Goal: Complete application form: Complete application form

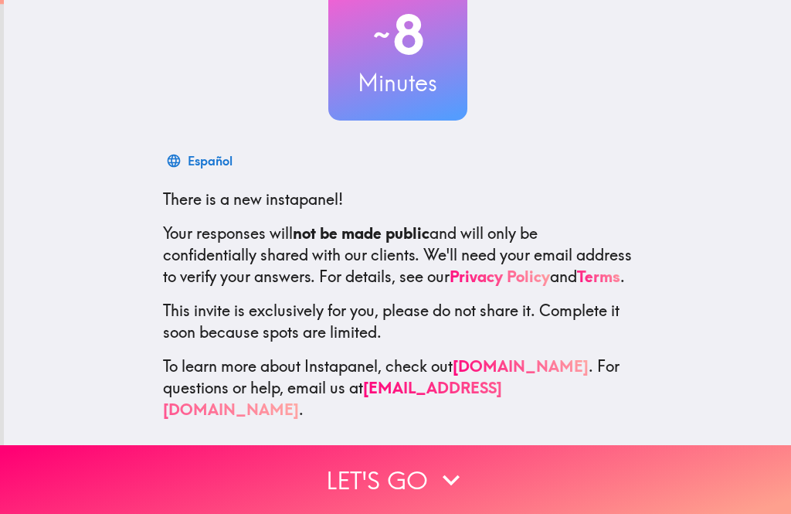
scroll to position [117, 0]
click at [399, 469] on button "Let's go" at bounding box center [395, 479] width 791 height 69
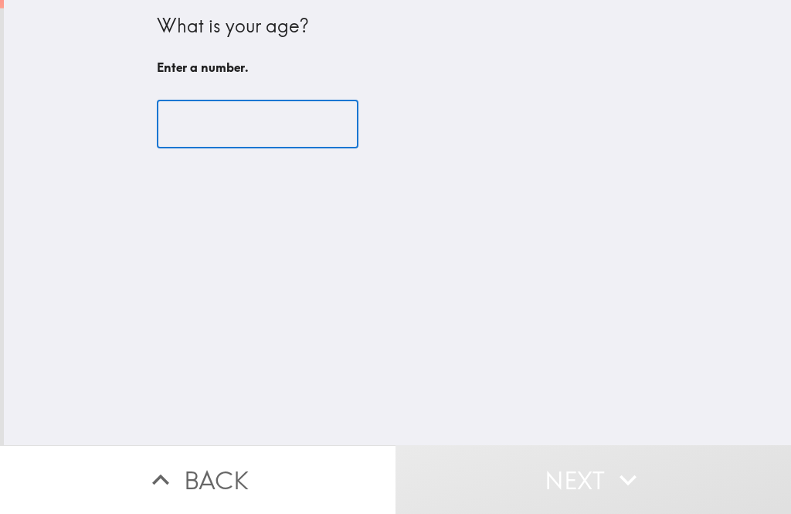
click at [312, 114] on input "number" at bounding box center [258, 124] width 202 height 48
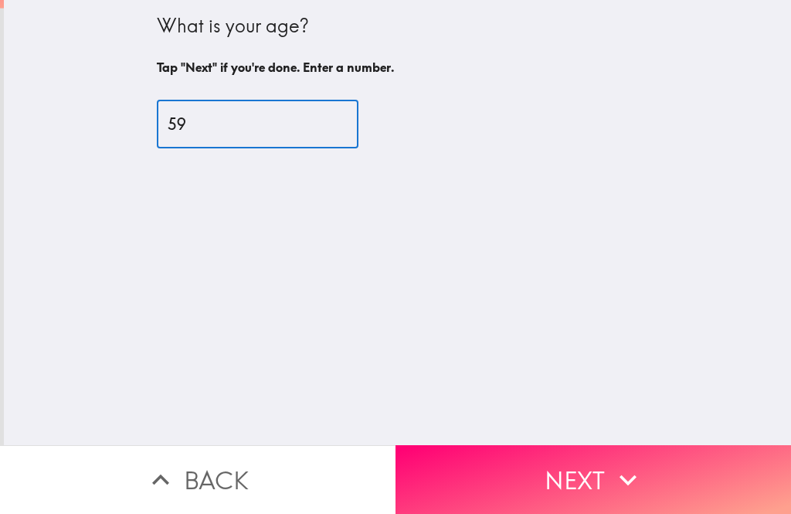
type input "59"
click at [616, 481] on icon "button" at bounding box center [628, 480] width 34 height 34
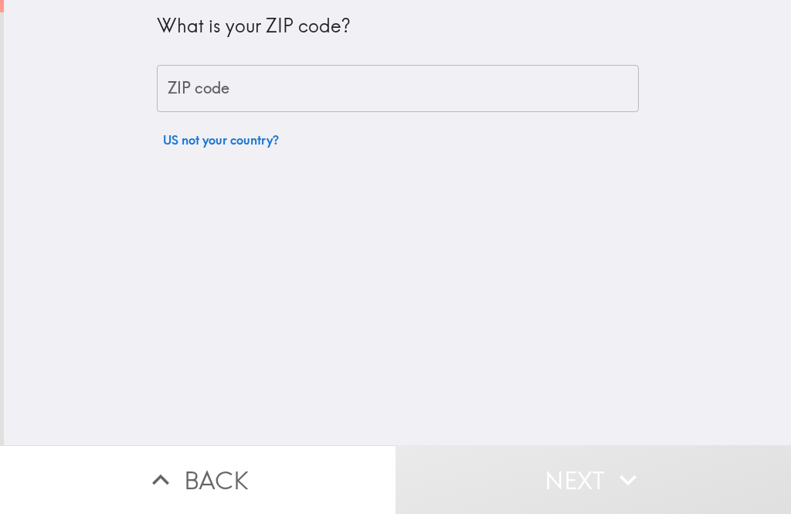
click at [542, 75] on input "ZIP code" at bounding box center [398, 89] width 482 height 48
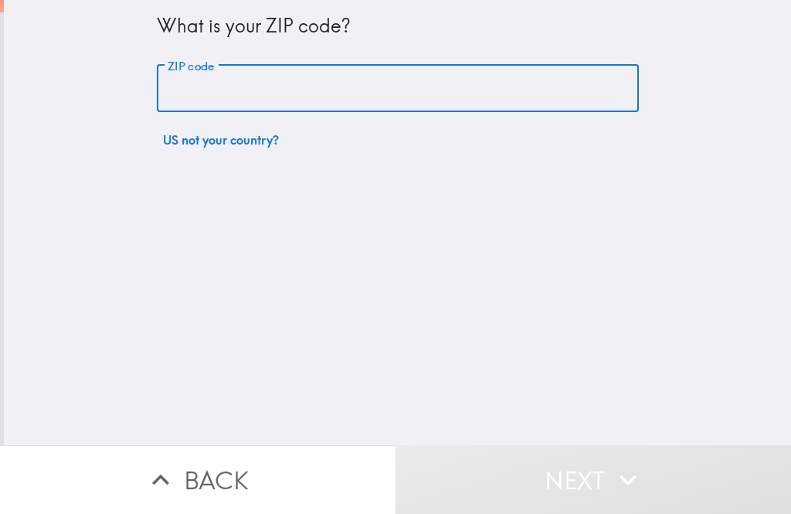
type input "54751"
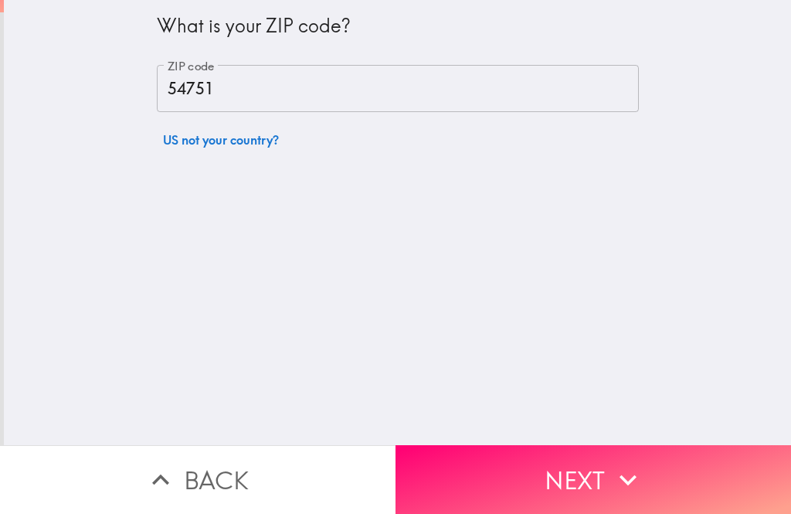
click at [624, 483] on icon "button" at bounding box center [628, 480] width 34 height 34
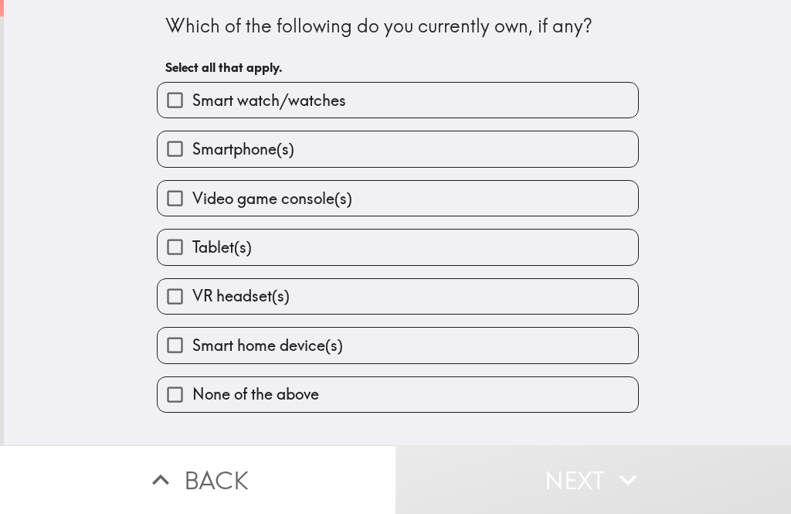
click at [445, 141] on label "Smartphone(s)" at bounding box center [398, 148] width 481 height 35
click at [192, 141] on input "Smartphone(s)" at bounding box center [175, 148] width 35 height 35
checkbox input "true"
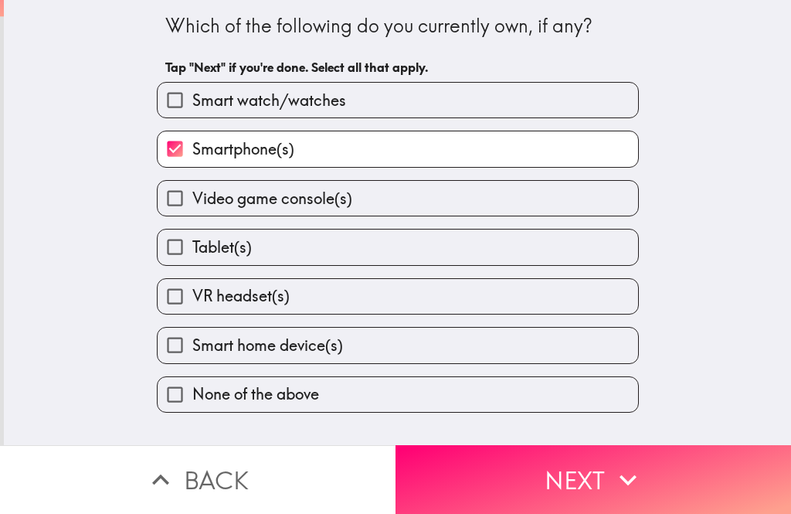
click at [469, 250] on label "Tablet(s)" at bounding box center [398, 246] width 481 height 35
click at [192, 250] on input "Tablet(s)" at bounding box center [175, 246] width 35 height 35
checkbox input "true"
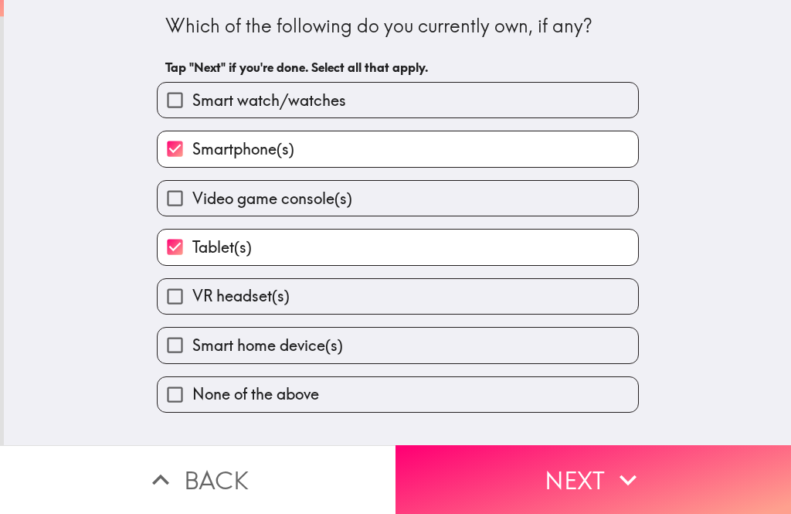
click at [627, 478] on icon "button" at bounding box center [628, 480] width 34 height 34
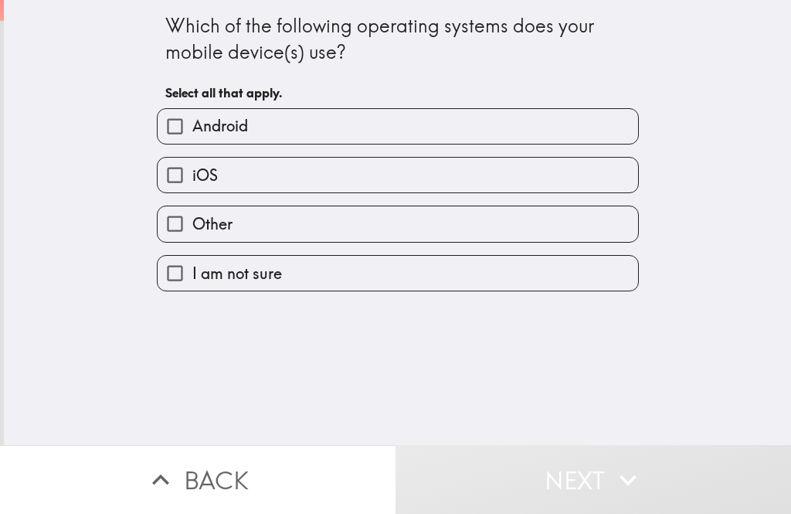
click at [484, 177] on label "iOS" at bounding box center [398, 175] width 481 height 35
click at [192, 177] on input "iOS" at bounding box center [175, 175] width 35 height 35
checkbox input "true"
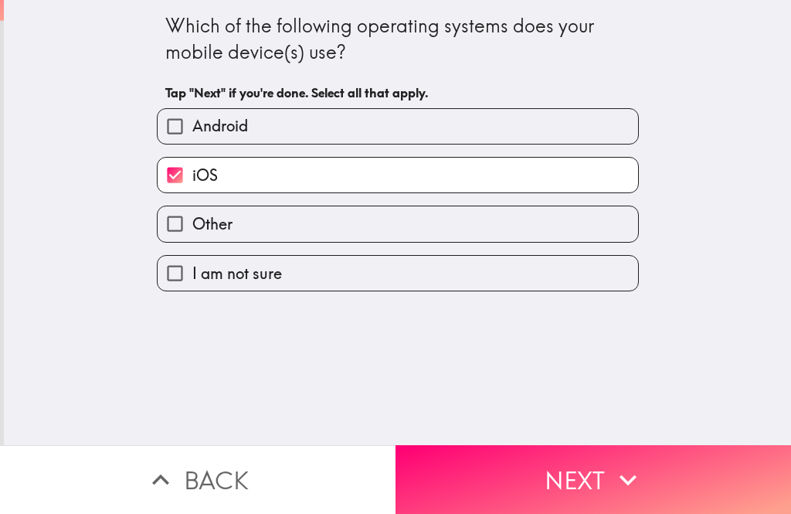
click at [617, 478] on icon "button" at bounding box center [628, 480] width 34 height 34
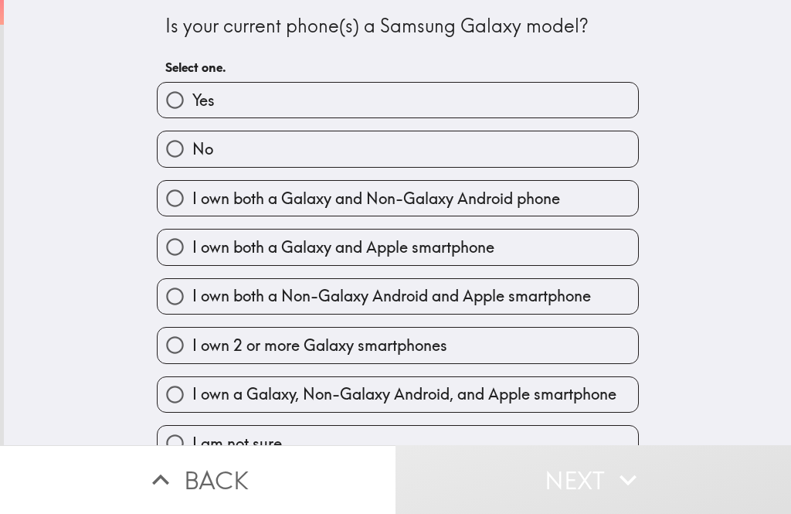
click at [505, 141] on label "No" at bounding box center [398, 148] width 481 height 35
click at [192, 141] on input "No" at bounding box center [175, 148] width 35 height 35
radio input "true"
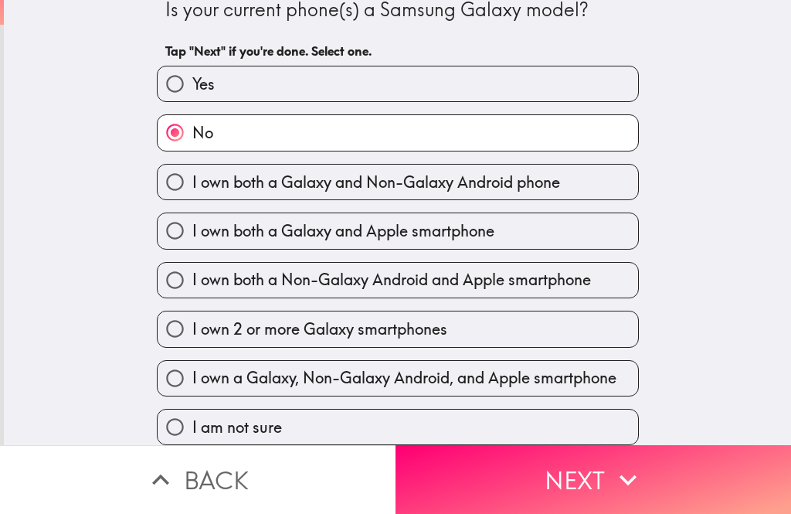
scroll to position [19, 0]
click at [653, 479] on button "Next" at bounding box center [594, 479] width 396 height 69
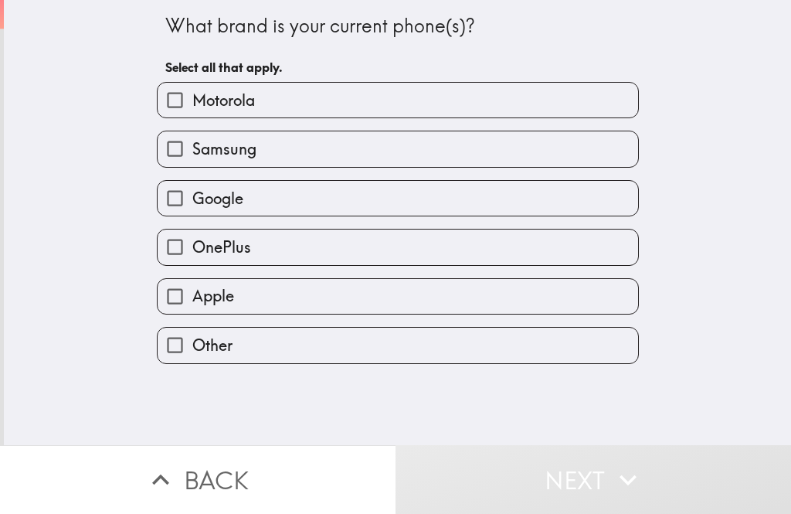
click at [549, 294] on label "Apple" at bounding box center [398, 296] width 481 height 35
click at [192, 294] on input "Apple" at bounding box center [175, 296] width 35 height 35
checkbox input "true"
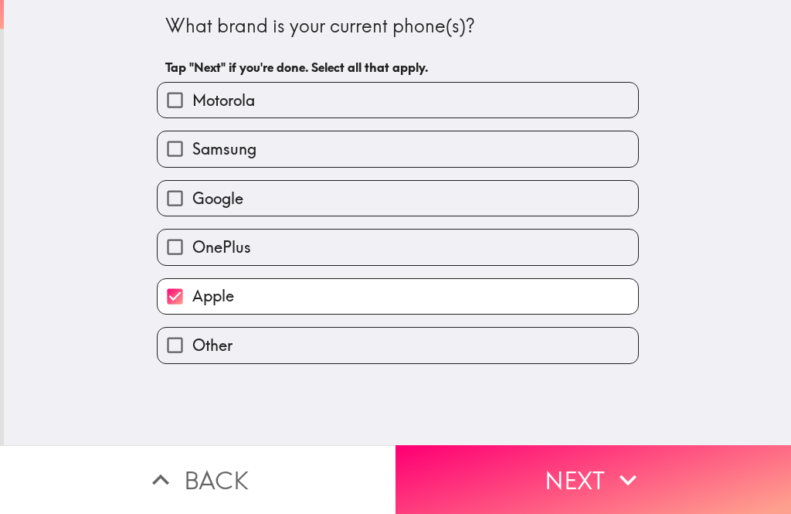
click at [640, 471] on icon "button" at bounding box center [628, 480] width 34 height 34
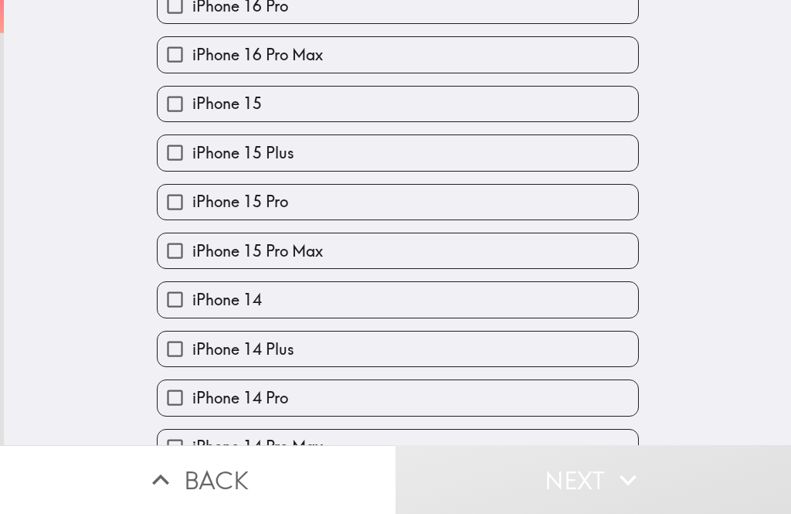
scroll to position [267, 0]
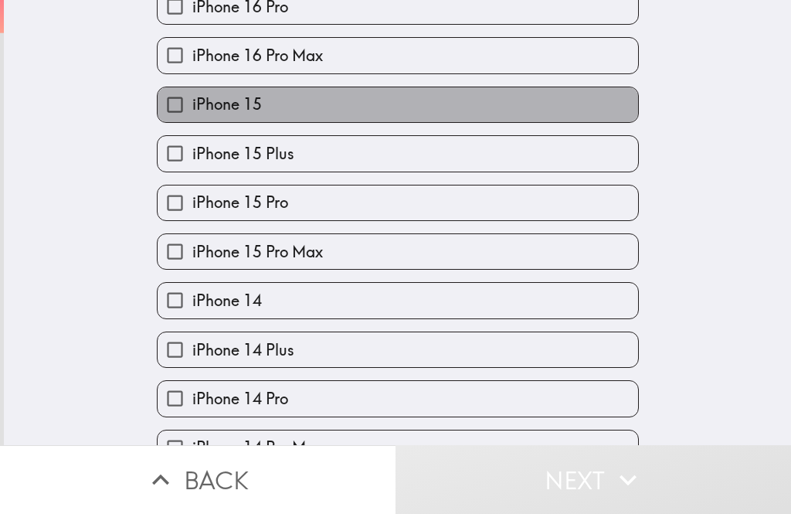
click at [537, 101] on label "iPhone 15" at bounding box center [398, 104] width 481 height 35
click at [192, 101] on input "iPhone 15" at bounding box center [175, 104] width 35 height 35
checkbox input "true"
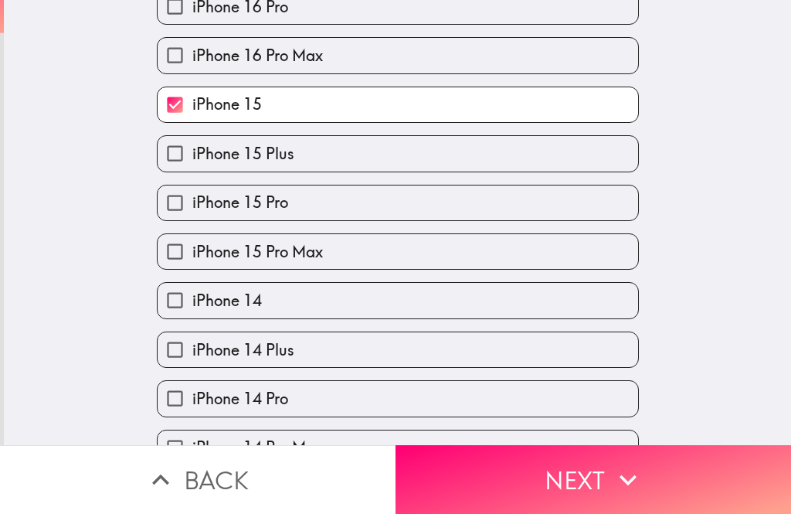
click at [667, 469] on button "Next" at bounding box center [594, 479] width 396 height 69
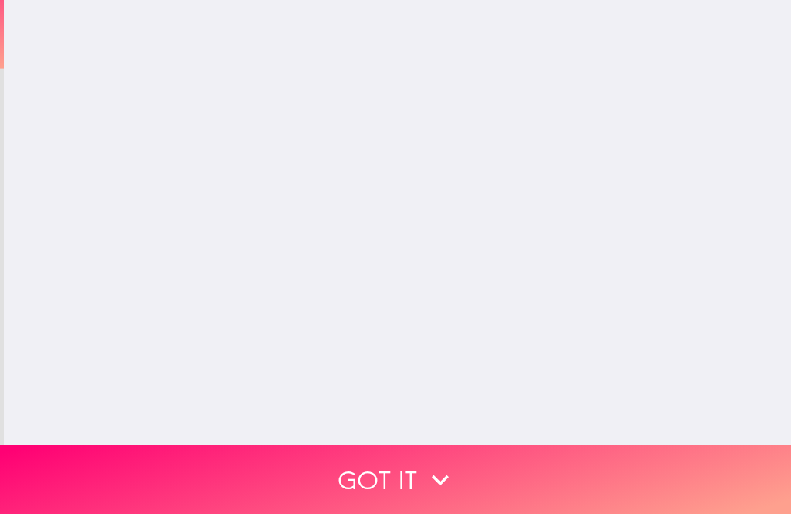
scroll to position [0, 0]
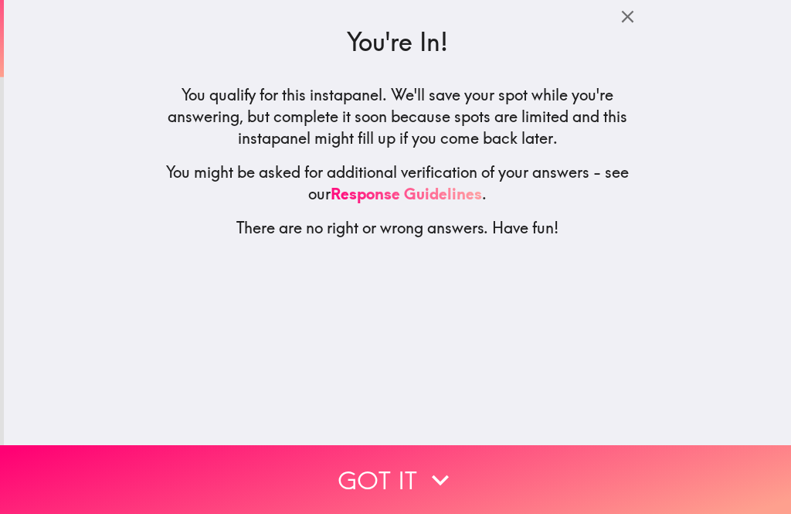
click at [640, 477] on button "Got it" at bounding box center [395, 479] width 791 height 69
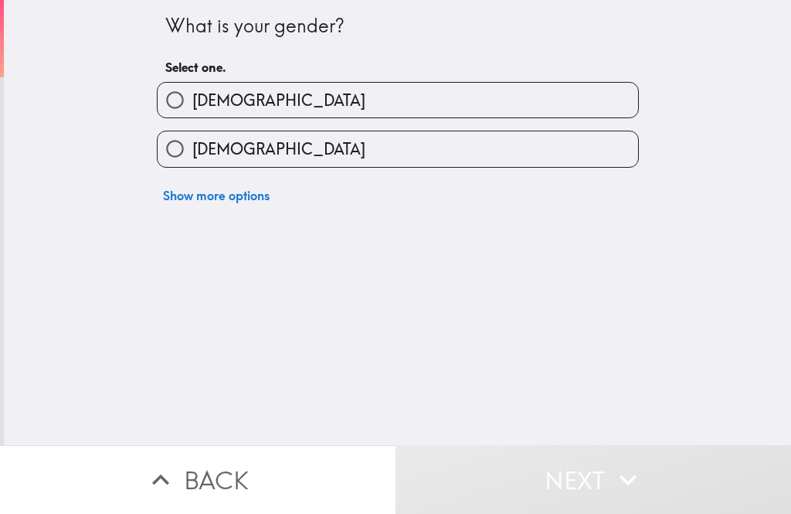
click at [531, 91] on label "[DEMOGRAPHIC_DATA]" at bounding box center [398, 100] width 481 height 35
click at [192, 91] on input "[DEMOGRAPHIC_DATA]" at bounding box center [175, 100] width 35 height 35
radio input "true"
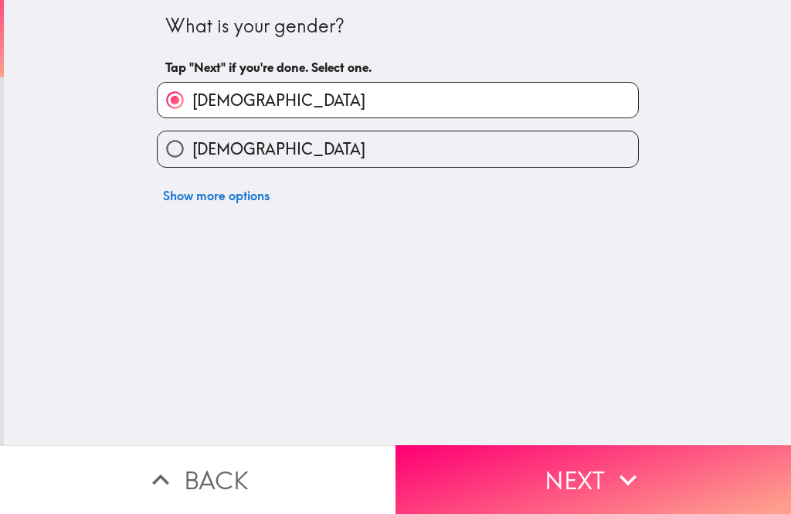
click at [627, 480] on icon "button" at bounding box center [628, 479] width 17 height 11
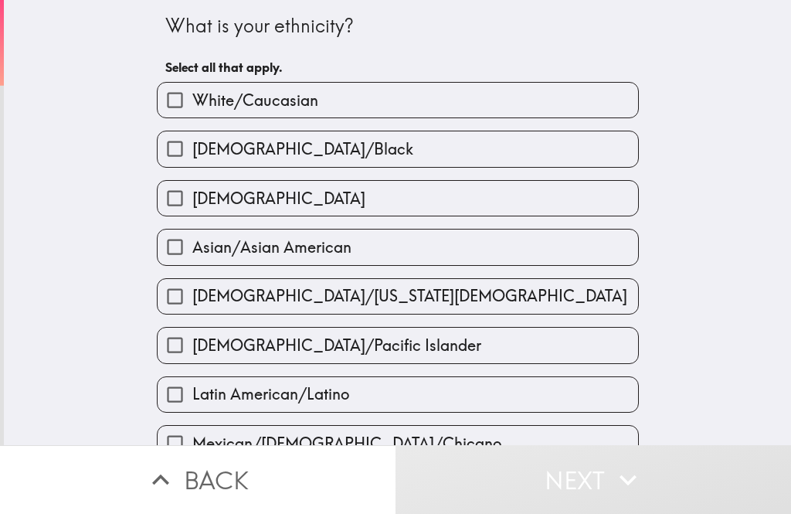
click at [549, 99] on label "White/Caucasian" at bounding box center [398, 100] width 481 height 35
click at [192, 99] on input "White/Caucasian" at bounding box center [175, 100] width 35 height 35
checkbox input "true"
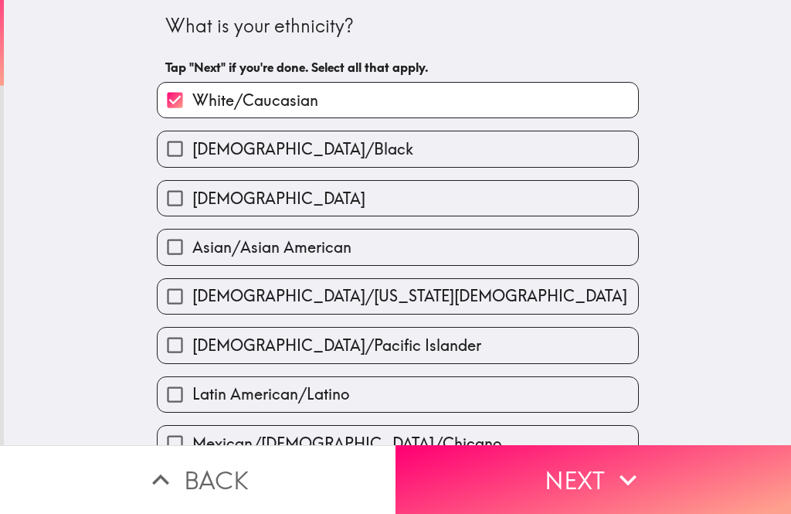
click at [625, 482] on icon "button" at bounding box center [628, 479] width 17 height 11
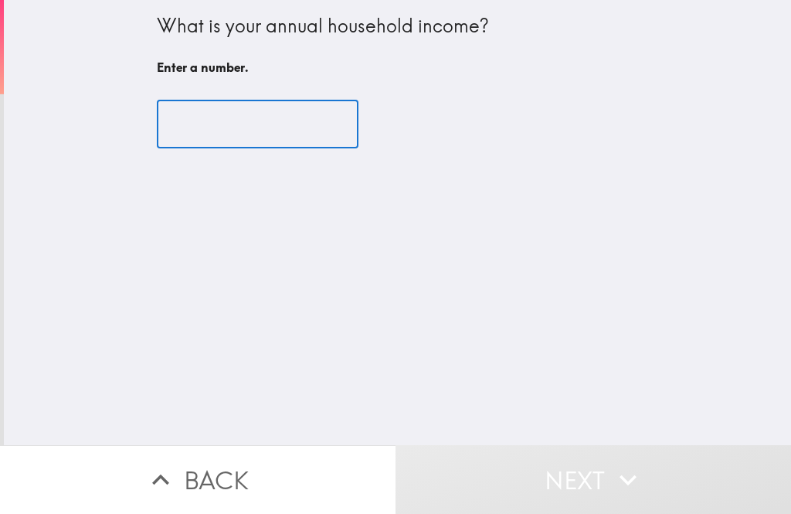
click at [307, 117] on input "number" at bounding box center [258, 124] width 202 height 48
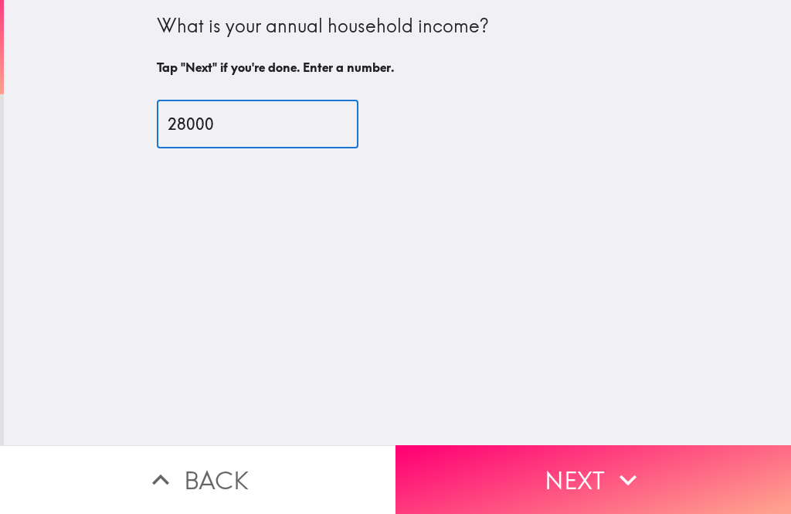
type input "28000"
click at [617, 484] on icon "button" at bounding box center [628, 480] width 34 height 34
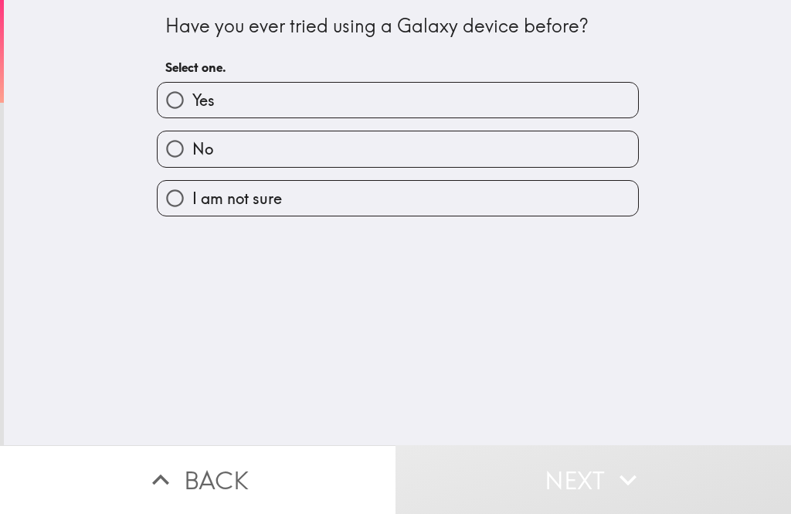
click at [497, 149] on label "No" at bounding box center [398, 148] width 481 height 35
click at [192, 149] on input "No" at bounding box center [175, 148] width 35 height 35
radio input "true"
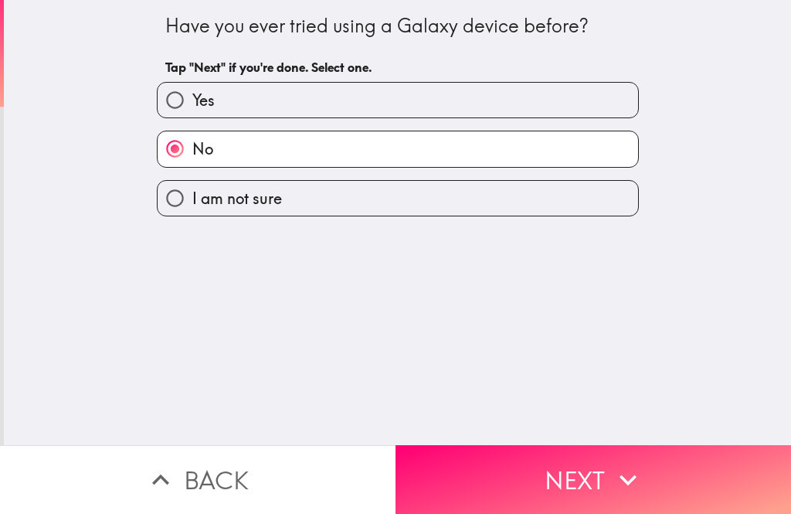
click at [632, 471] on icon "button" at bounding box center [628, 480] width 34 height 34
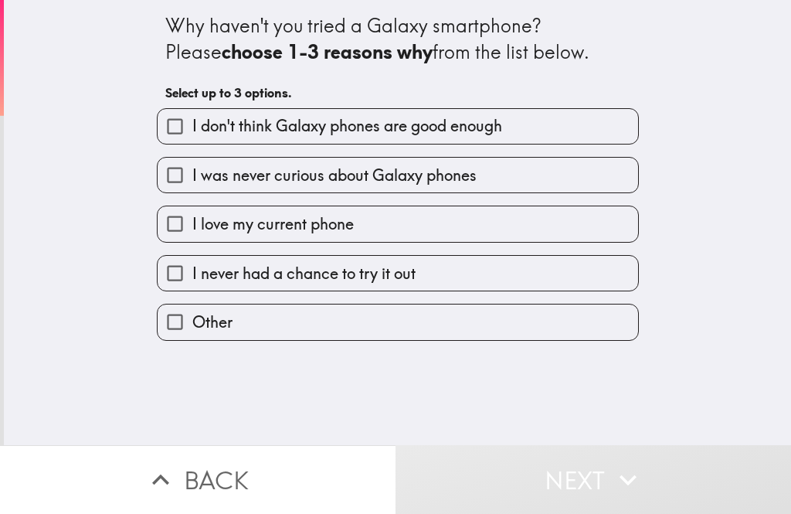
click at [542, 220] on label "I love my current phone" at bounding box center [398, 223] width 481 height 35
click at [192, 220] on input "I love my current phone" at bounding box center [175, 223] width 35 height 35
checkbox input "true"
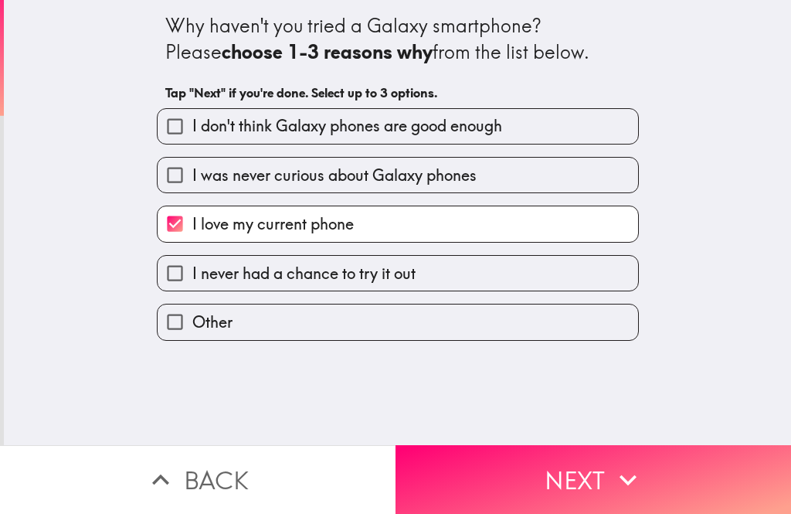
click at [680, 501] on button "Next" at bounding box center [594, 479] width 396 height 69
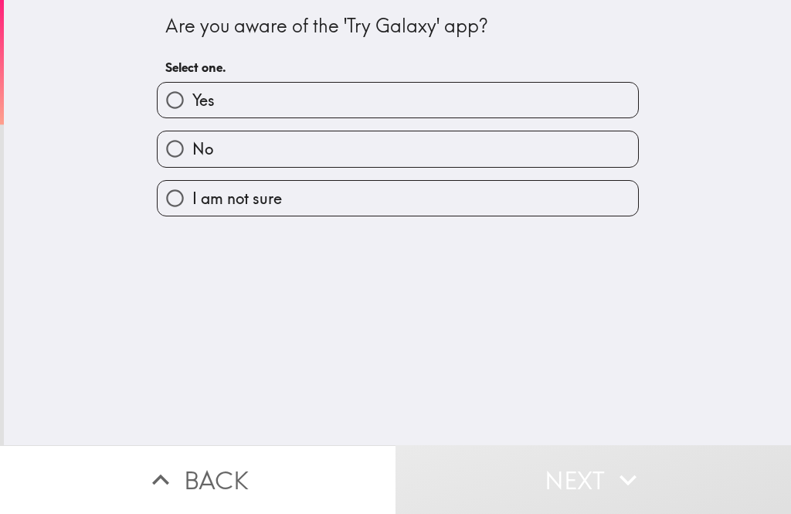
click at [488, 144] on label "No" at bounding box center [398, 148] width 481 height 35
click at [192, 144] on input "No" at bounding box center [175, 148] width 35 height 35
radio input "true"
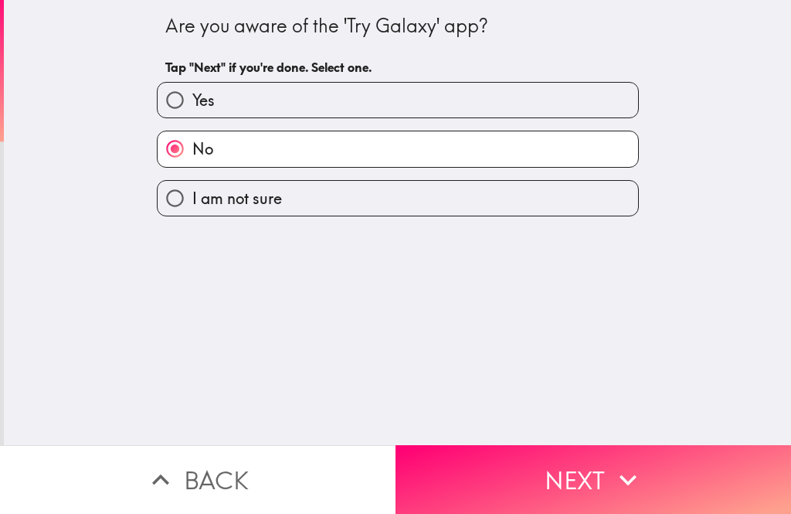
click at [642, 482] on icon "button" at bounding box center [628, 480] width 34 height 34
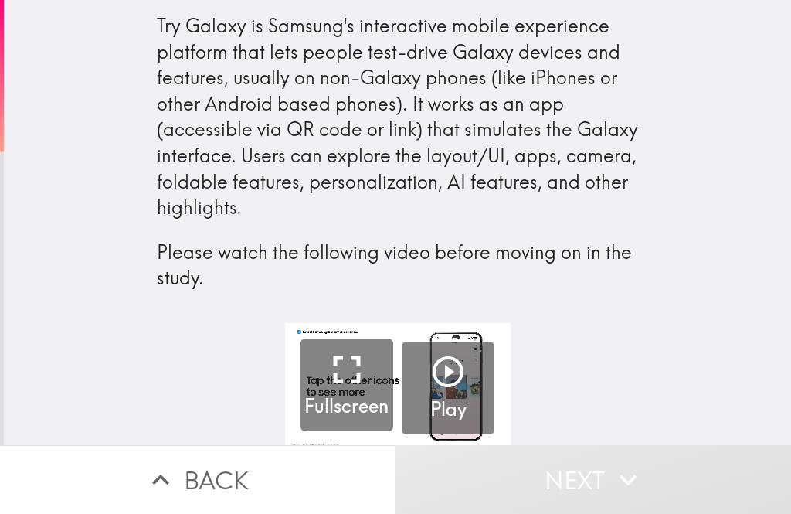
click at [465, 370] on icon "button" at bounding box center [448, 371] width 37 height 37
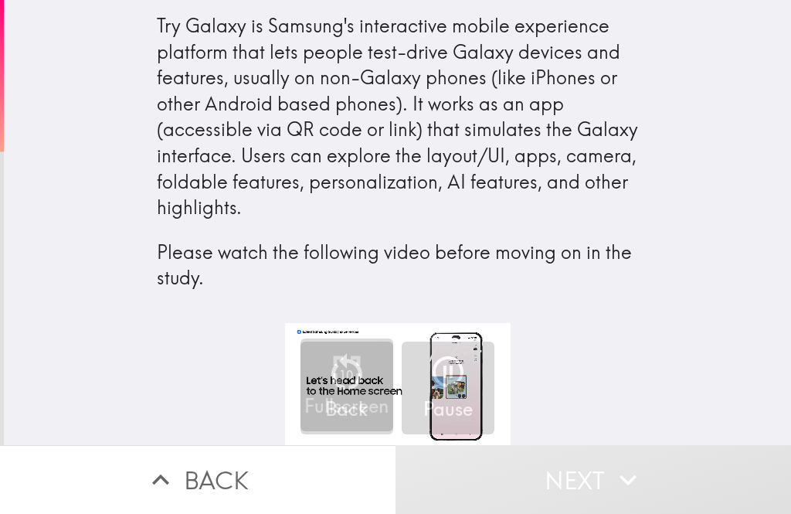
click at [463, 376] on icon "button" at bounding box center [448, 371] width 37 height 37
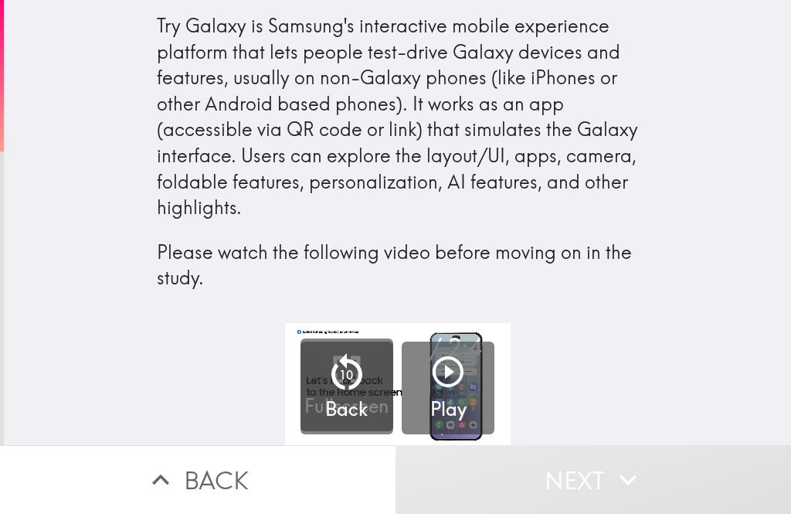
click at [469, 359] on button "Play" at bounding box center [448, 388] width 93 height 93
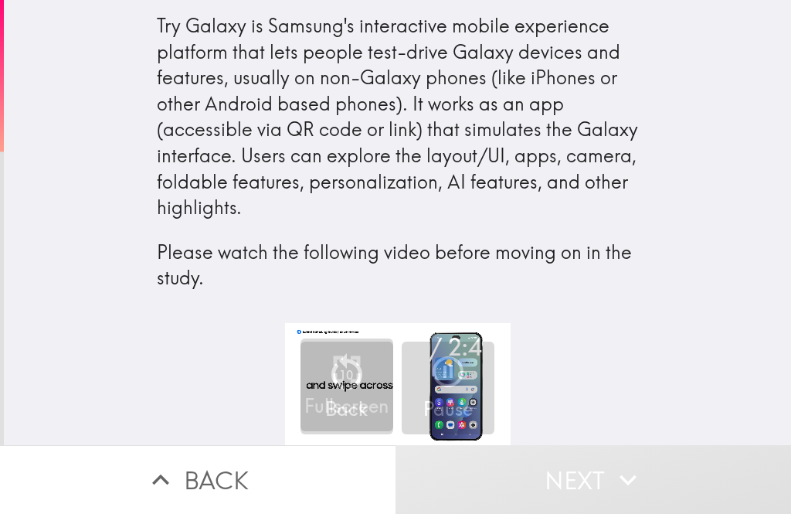
click at [355, 374] on icon "button" at bounding box center [347, 372] width 46 height 46
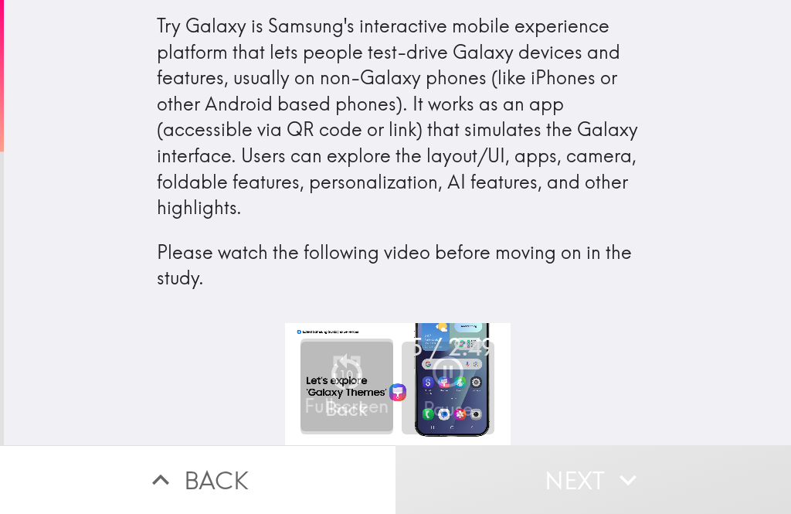
click at [365, 364] on icon "button" at bounding box center [347, 372] width 46 height 46
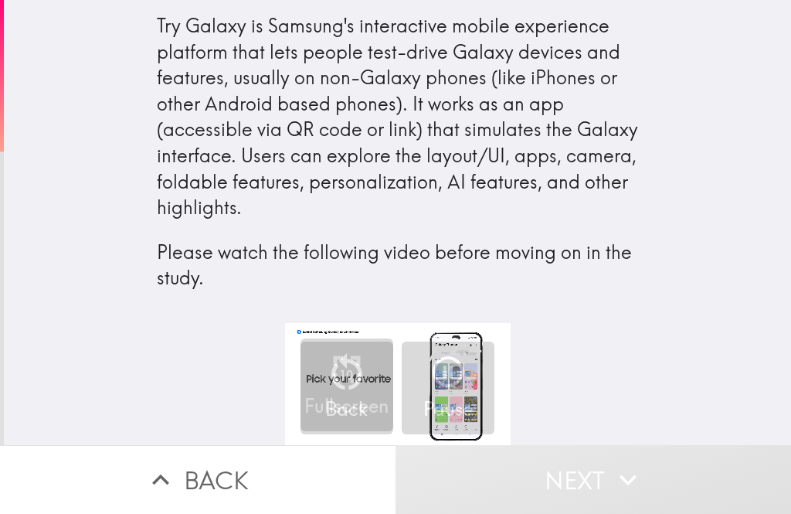
click at [460, 365] on icon "button" at bounding box center [448, 371] width 37 height 37
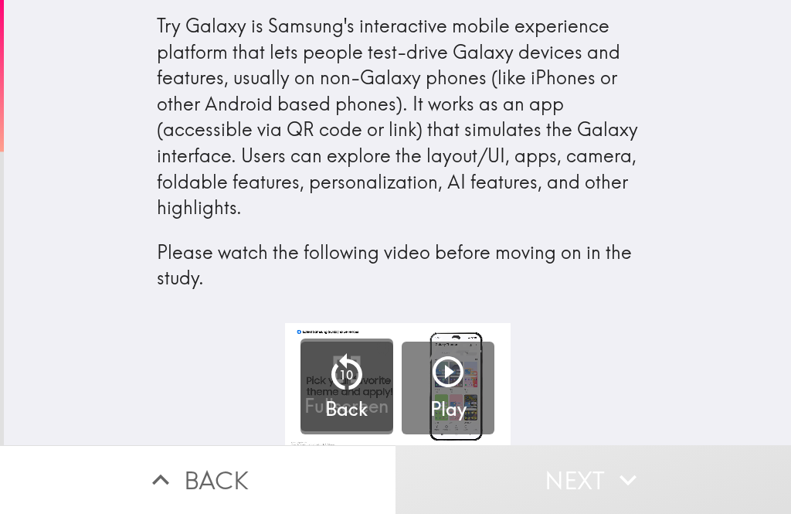
click at [463, 367] on icon "button" at bounding box center [448, 371] width 31 height 31
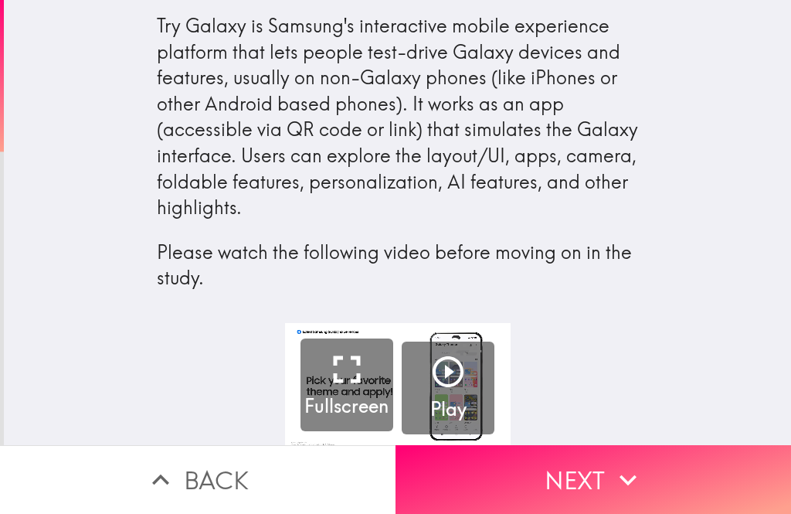
click at [624, 471] on icon "button" at bounding box center [628, 480] width 34 height 34
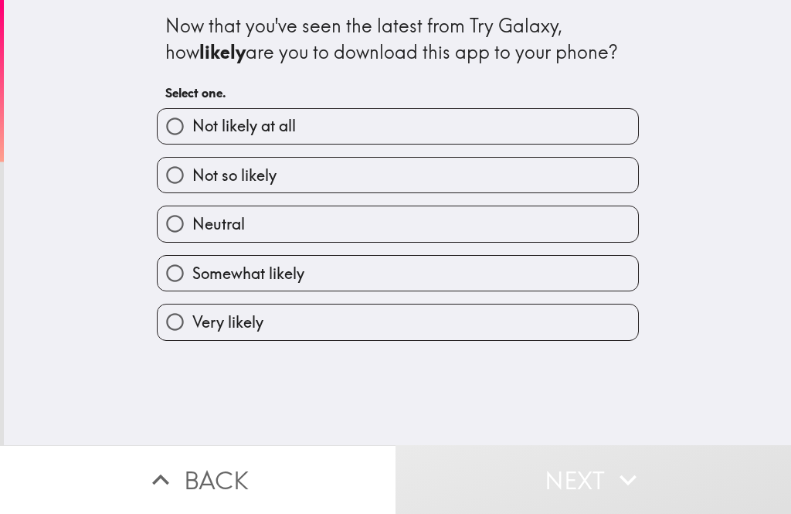
click at [495, 219] on label "Neutral" at bounding box center [398, 223] width 481 height 35
click at [192, 219] on input "Neutral" at bounding box center [175, 223] width 35 height 35
radio input "true"
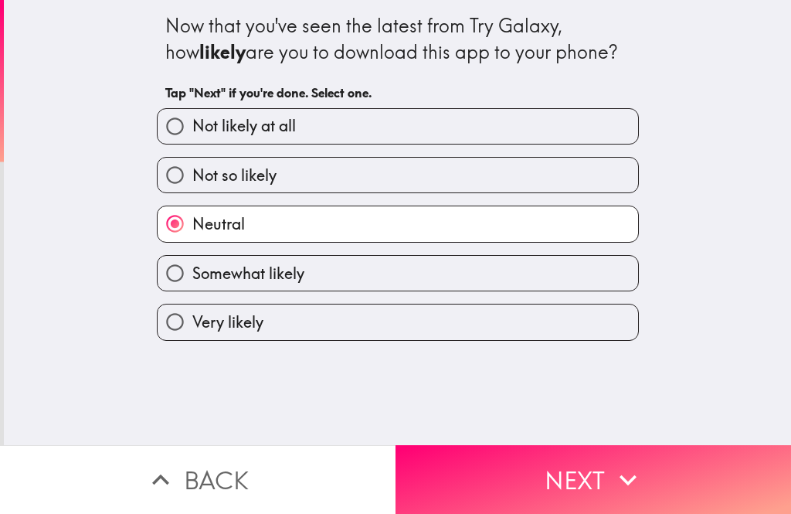
click at [685, 474] on button "Next" at bounding box center [594, 479] width 396 height 69
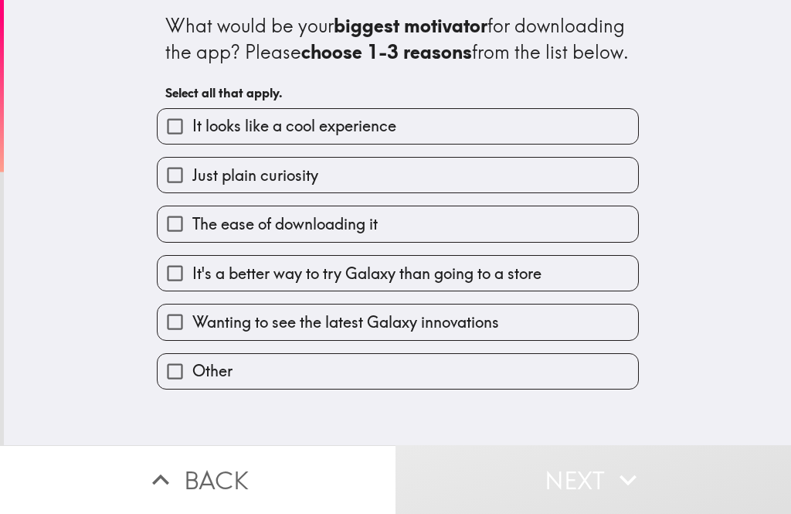
click at [516, 192] on label "Just plain curiosity" at bounding box center [398, 175] width 481 height 35
click at [192, 192] on input "Just plain curiosity" at bounding box center [175, 175] width 35 height 35
checkbox input "true"
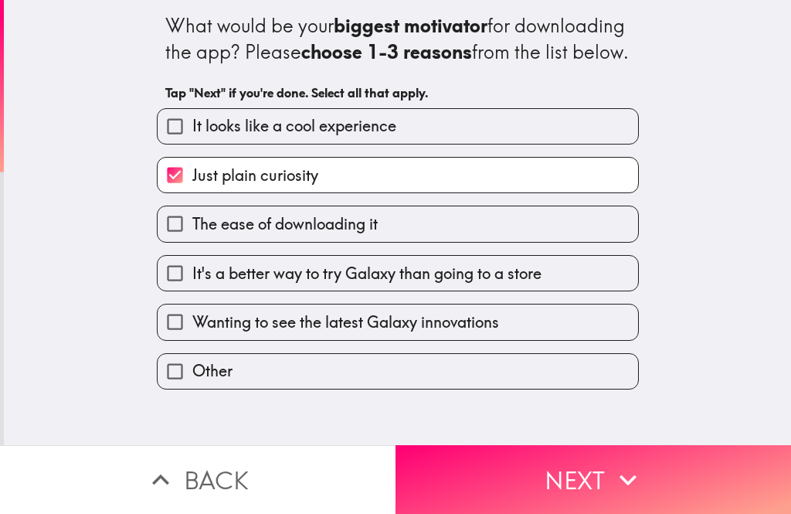
click at [614, 291] on label "It's a better way to try Galaxy than going to a store" at bounding box center [398, 273] width 481 height 35
click at [192, 291] on input "It's a better way to try Galaxy than going to a store" at bounding box center [175, 273] width 35 height 35
checkbox input "true"
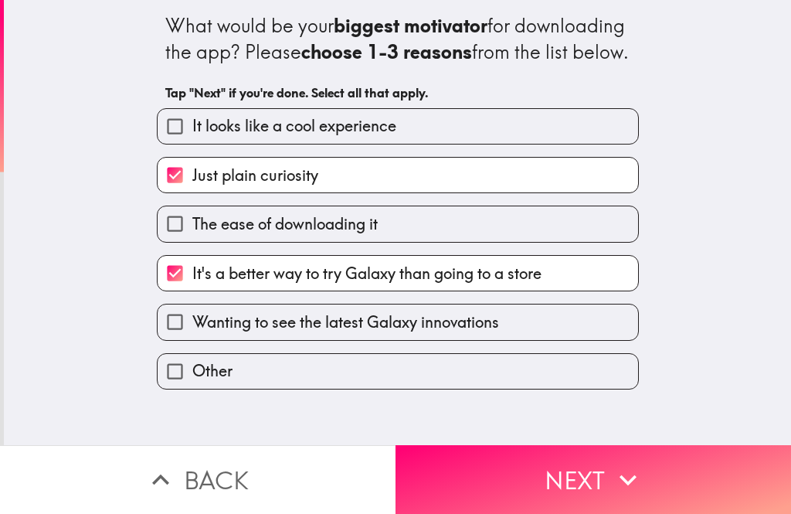
click at [658, 473] on button "Next" at bounding box center [594, 479] width 396 height 69
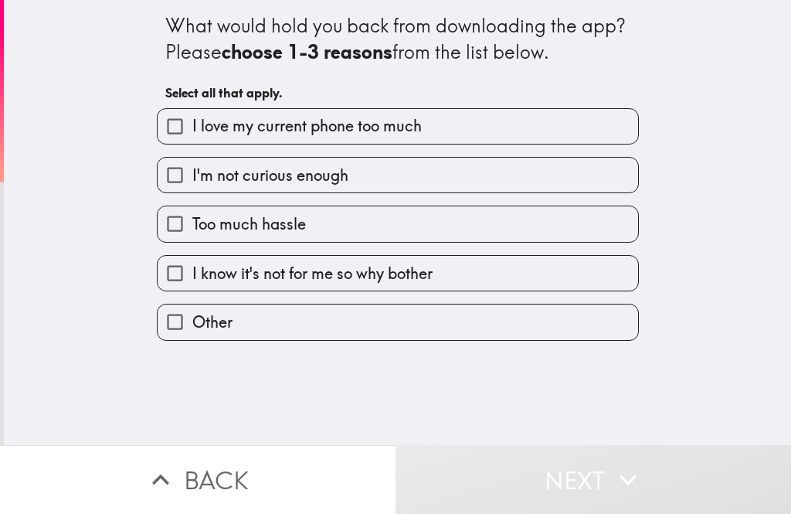
click at [538, 121] on label "I love my current phone too much" at bounding box center [398, 126] width 481 height 35
click at [192, 121] on input "I love my current phone too much" at bounding box center [175, 126] width 35 height 35
checkbox input "true"
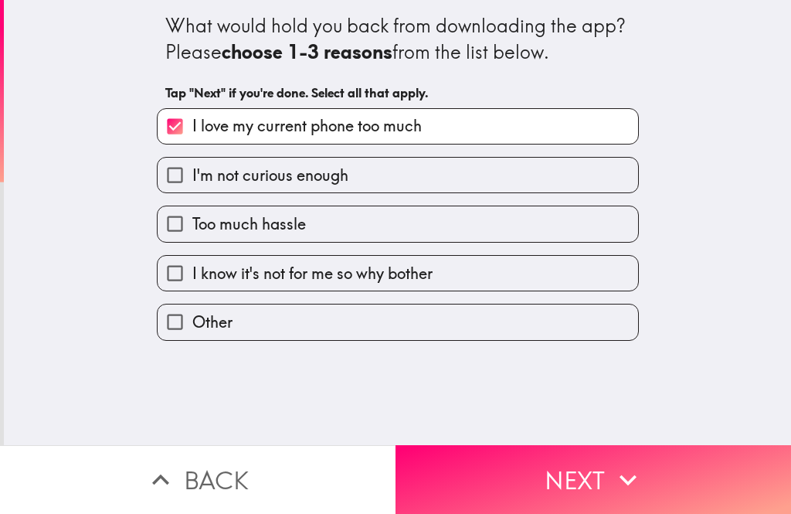
click at [648, 478] on button "Next" at bounding box center [594, 479] width 396 height 69
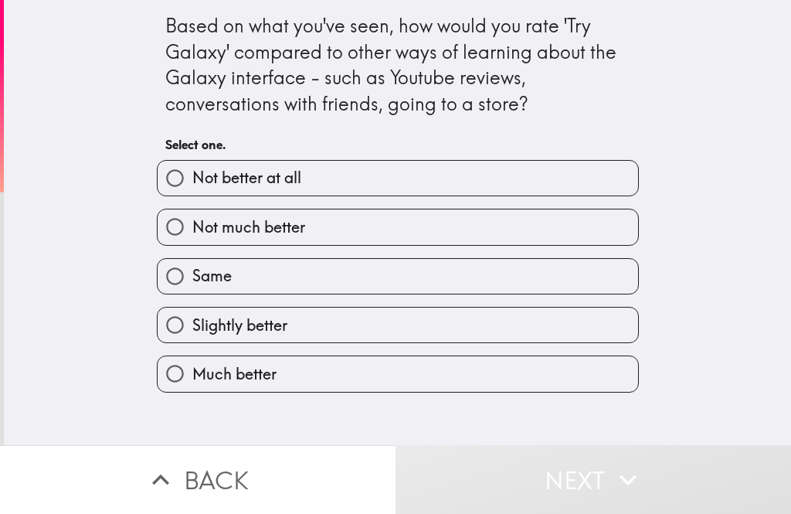
click at [459, 314] on label "Slightly better" at bounding box center [398, 325] width 481 height 35
click at [192, 314] on input "Slightly better" at bounding box center [175, 325] width 35 height 35
radio input "true"
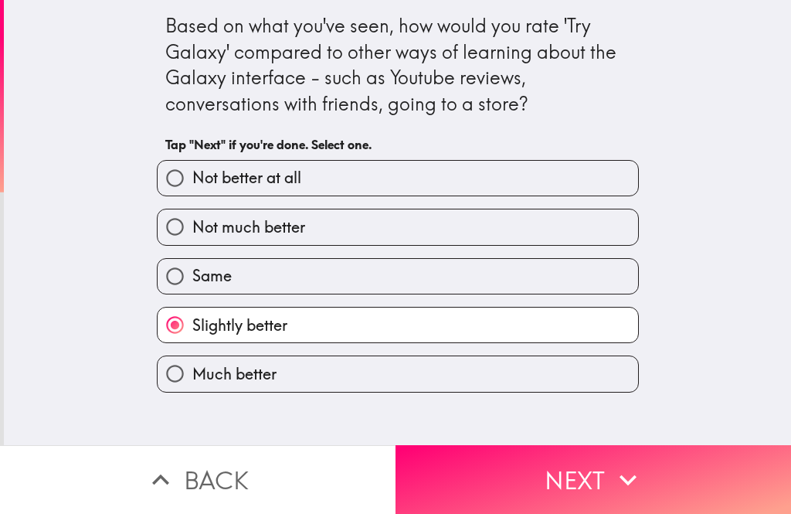
click at [637, 482] on icon "button" at bounding box center [628, 480] width 34 height 34
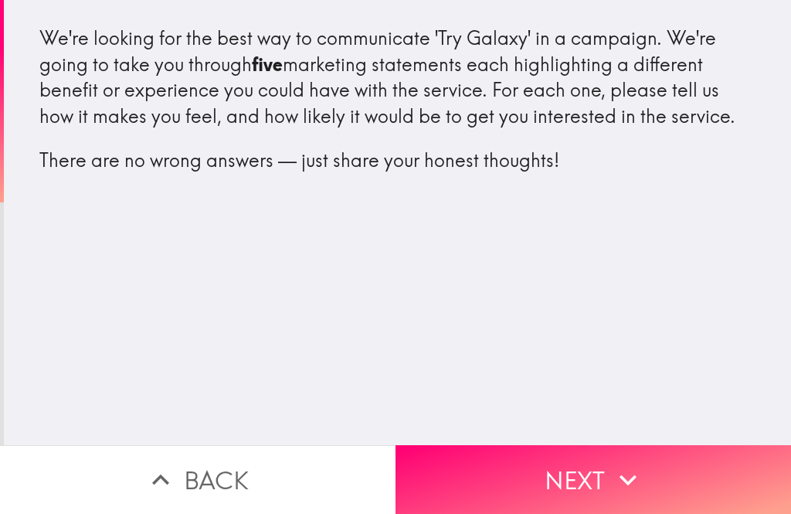
click at [649, 479] on button "Next" at bounding box center [594, 479] width 396 height 69
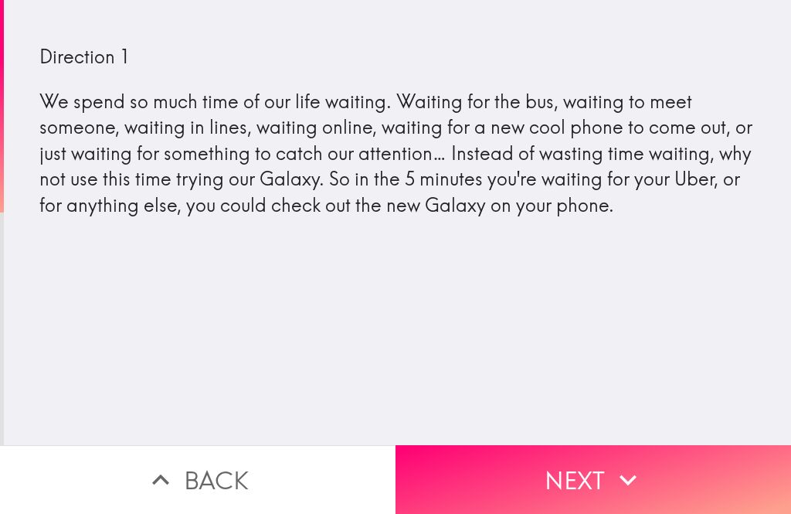
click at [633, 464] on icon "button" at bounding box center [628, 480] width 34 height 34
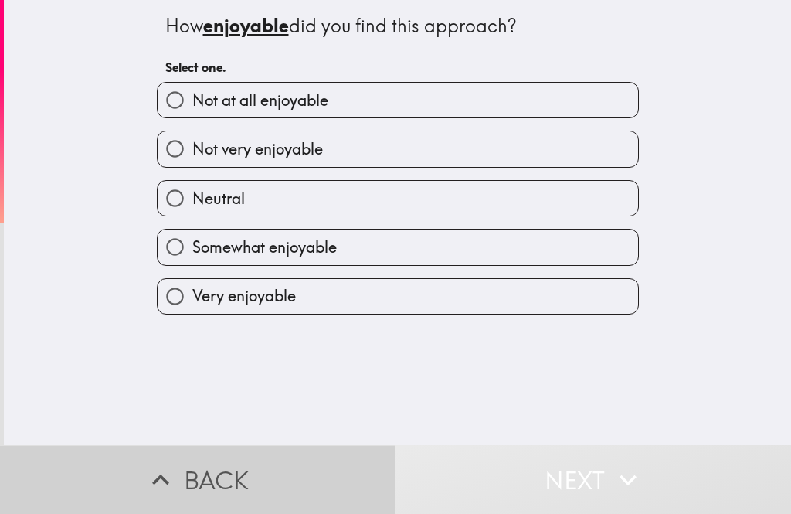
click at [292, 478] on button "Back" at bounding box center [198, 479] width 396 height 69
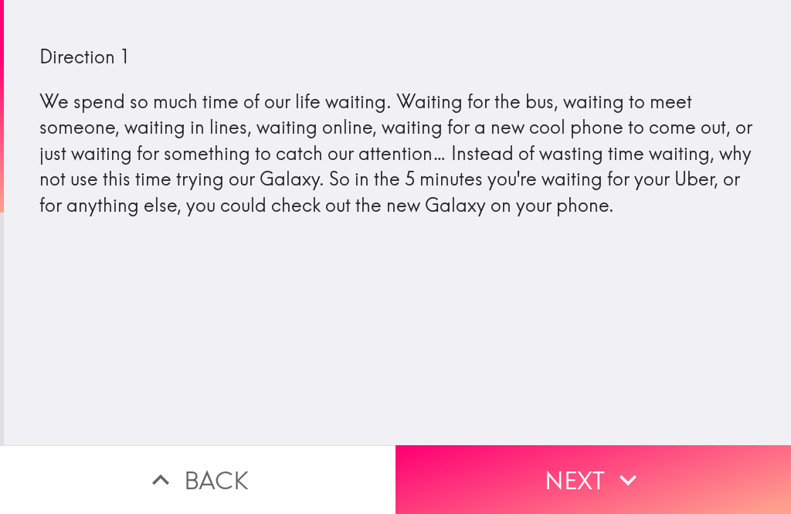
click at [606, 471] on button "Next" at bounding box center [594, 479] width 396 height 69
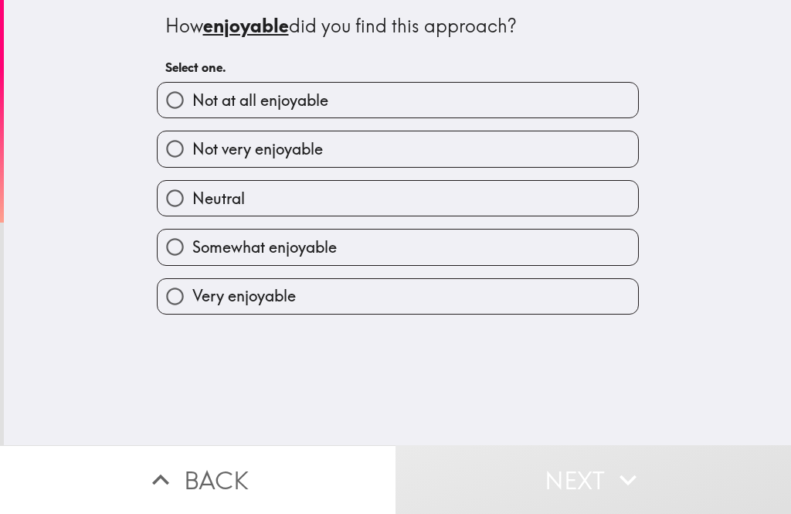
click at [449, 195] on label "Neutral" at bounding box center [398, 198] width 481 height 35
click at [192, 195] on input "Neutral" at bounding box center [175, 198] width 35 height 35
radio input "true"
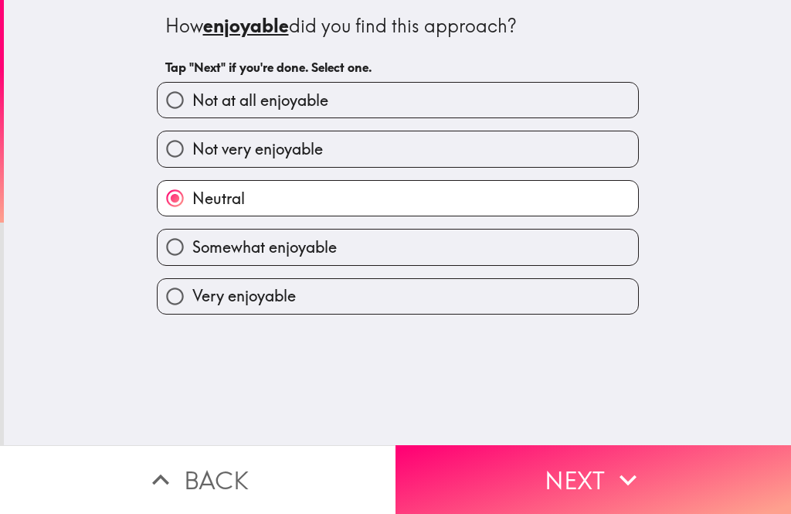
click at [619, 478] on icon "button" at bounding box center [628, 480] width 34 height 34
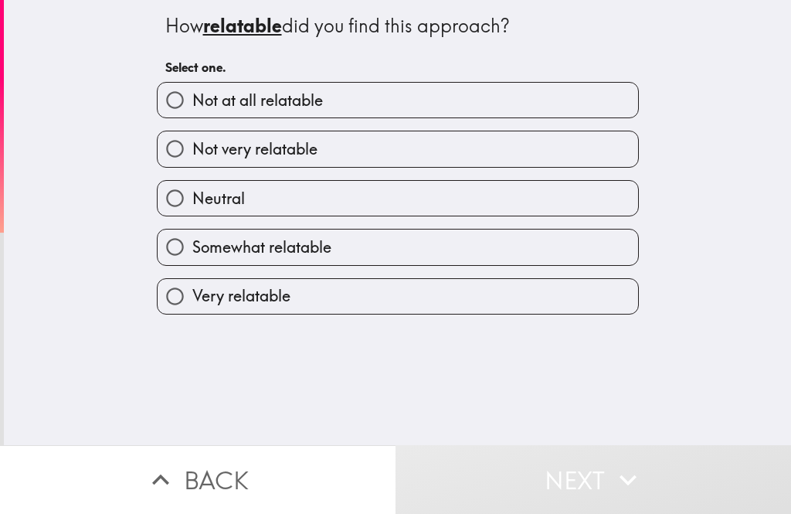
click at [486, 195] on label "Neutral" at bounding box center [398, 198] width 481 height 35
click at [192, 195] on input "Neutral" at bounding box center [175, 198] width 35 height 35
radio input "true"
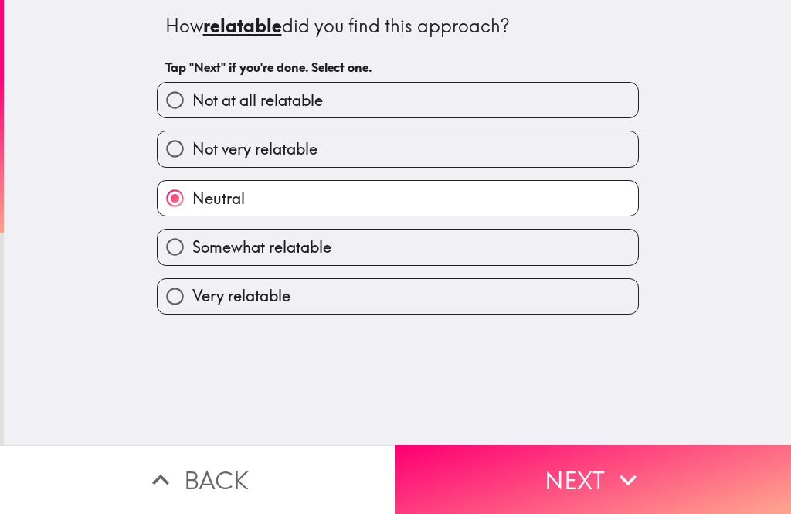
click at [619, 464] on icon "button" at bounding box center [628, 480] width 34 height 34
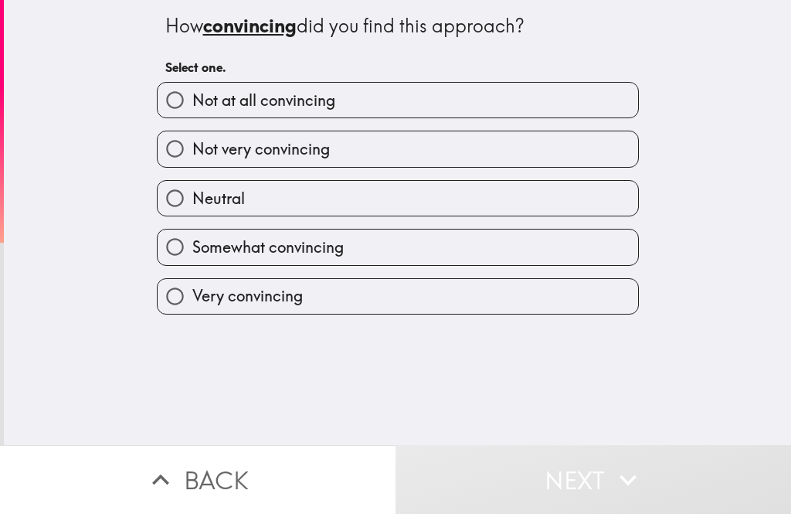
click at [447, 142] on label "Not very convincing" at bounding box center [398, 148] width 481 height 35
click at [192, 142] on input "Not very convincing" at bounding box center [175, 148] width 35 height 35
radio input "true"
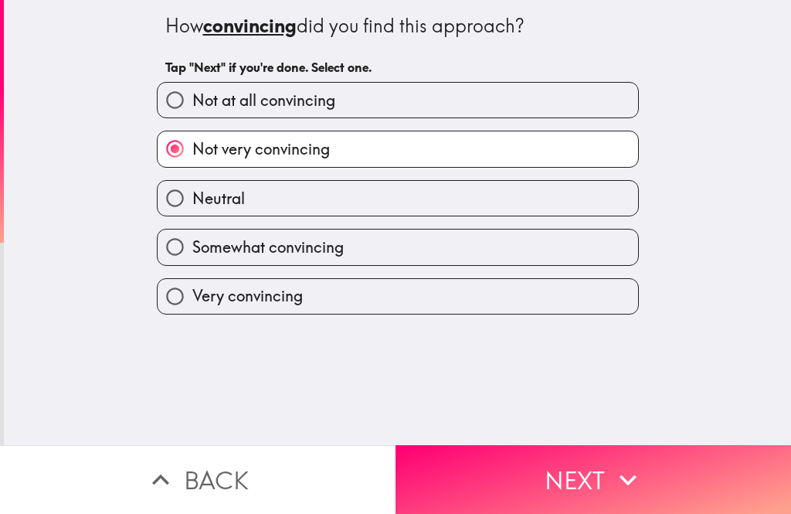
click at [641, 465] on icon "button" at bounding box center [628, 480] width 34 height 34
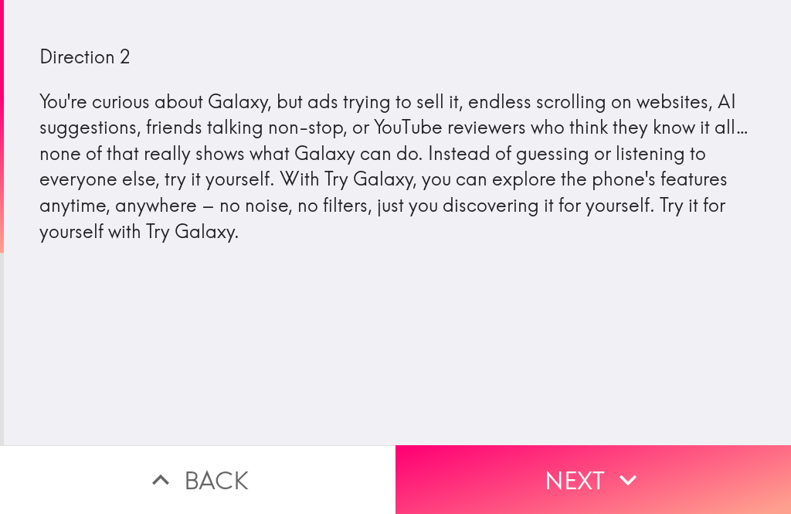
click at [593, 486] on button "Next" at bounding box center [594, 479] width 396 height 69
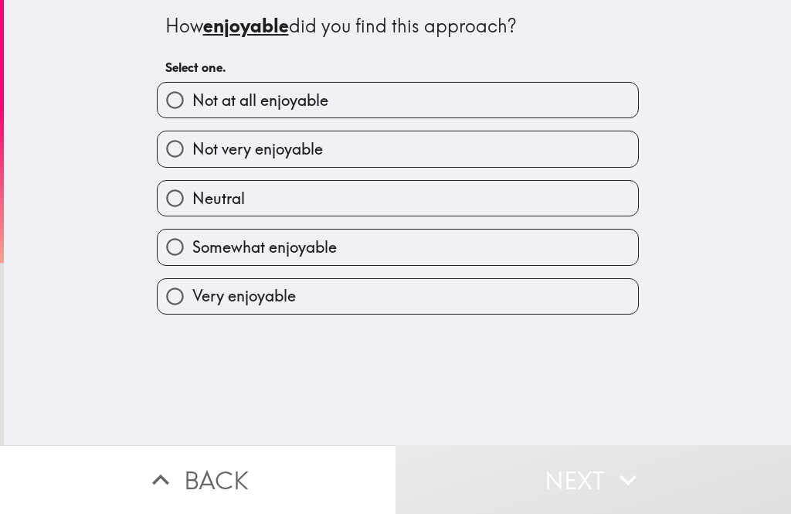
click at [406, 189] on label "Neutral" at bounding box center [398, 198] width 481 height 35
click at [192, 189] on input "Neutral" at bounding box center [175, 198] width 35 height 35
radio input "true"
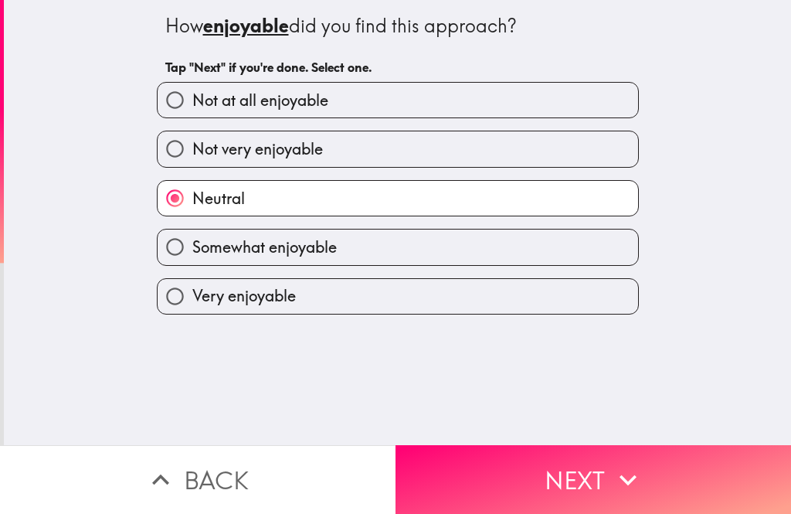
click at [552, 474] on button "Next" at bounding box center [594, 479] width 396 height 69
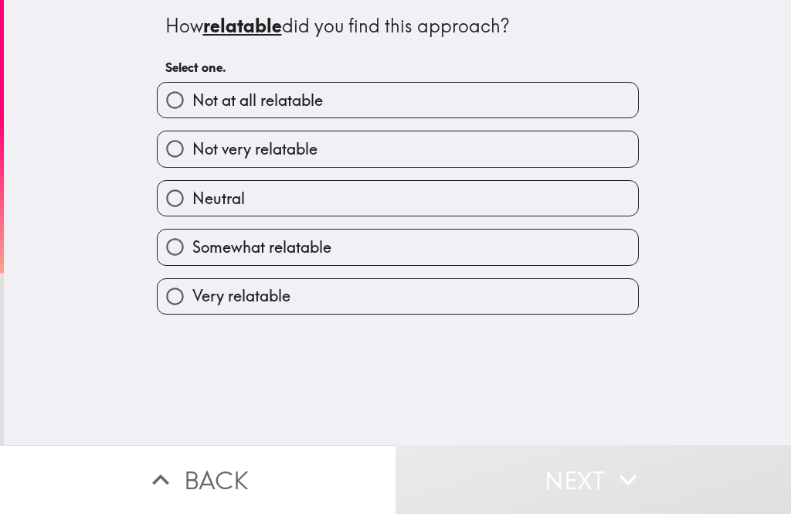
click at [413, 240] on label "Somewhat relatable" at bounding box center [398, 246] width 481 height 35
click at [192, 240] on input "Somewhat relatable" at bounding box center [175, 246] width 35 height 35
radio input "true"
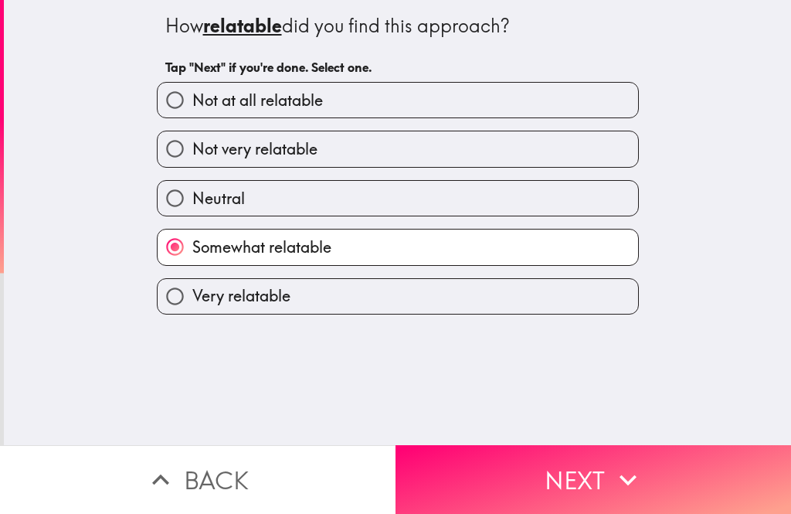
click at [571, 493] on button "Next" at bounding box center [594, 479] width 396 height 69
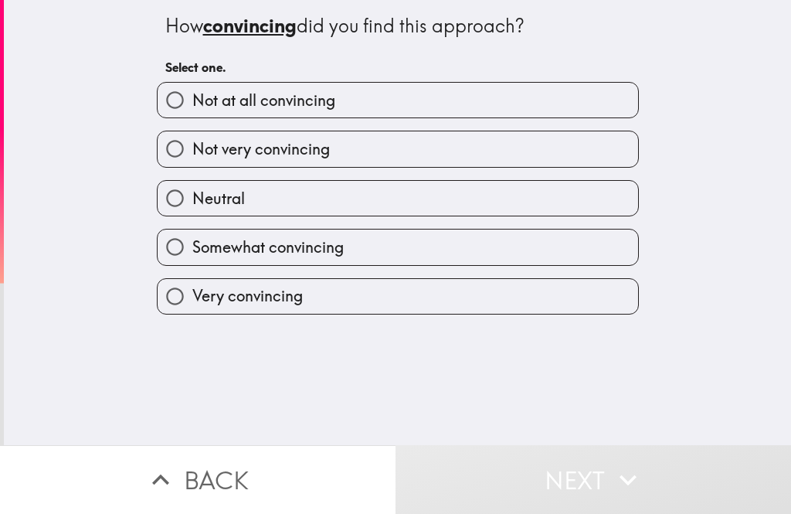
click at [423, 196] on label "Neutral" at bounding box center [398, 198] width 481 height 35
click at [192, 196] on input "Neutral" at bounding box center [175, 198] width 35 height 35
radio input "true"
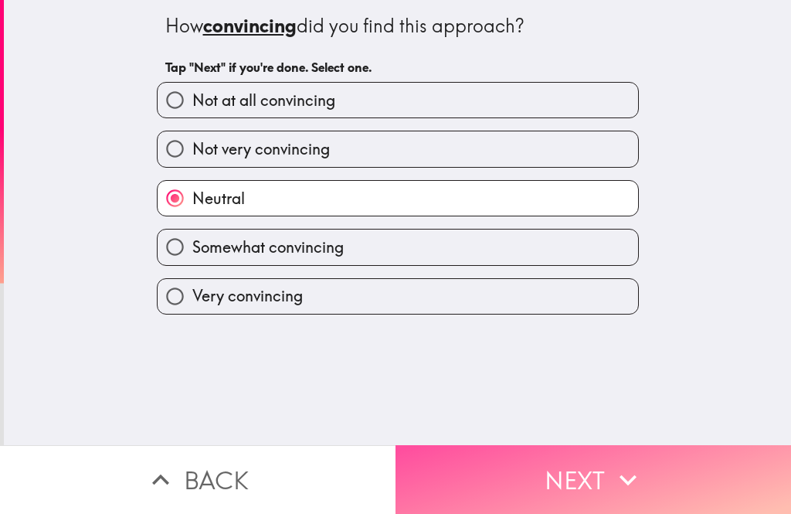
click at [573, 471] on button "Next" at bounding box center [594, 479] width 396 height 69
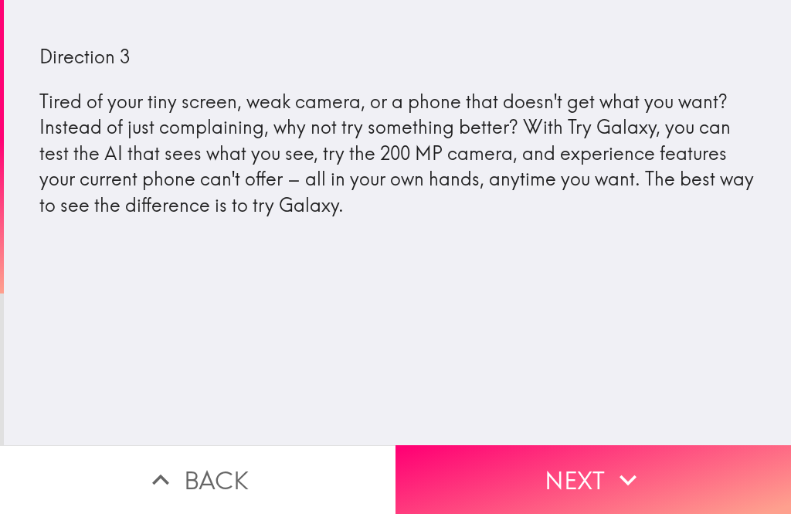
click at [554, 478] on button "Next" at bounding box center [594, 479] width 396 height 69
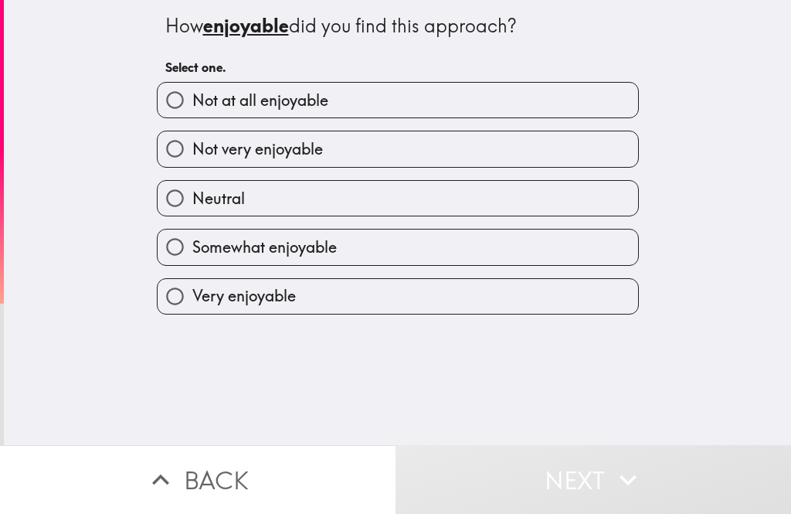
click at [439, 192] on label "Neutral" at bounding box center [398, 198] width 481 height 35
click at [192, 192] on input "Neutral" at bounding box center [175, 198] width 35 height 35
radio input "true"
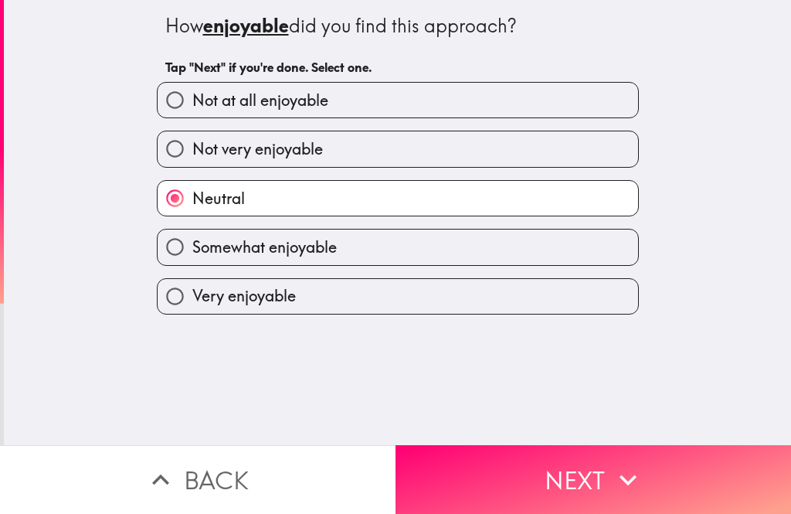
click at [573, 483] on button "Next" at bounding box center [594, 479] width 396 height 69
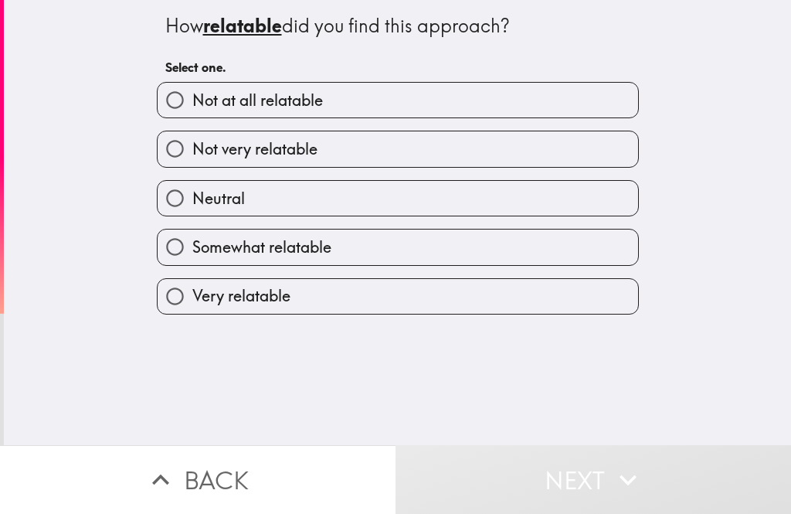
click at [440, 241] on label "Somewhat relatable" at bounding box center [398, 246] width 481 height 35
click at [192, 241] on input "Somewhat relatable" at bounding box center [175, 246] width 35 height 35
radio input "true"
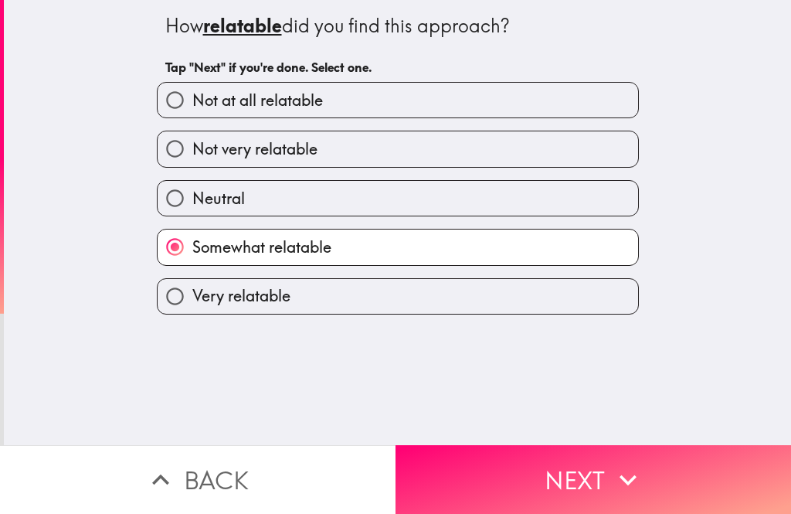
click at [555, 486] on button "Next" at bounding box center [594, 479] width 396 height 69
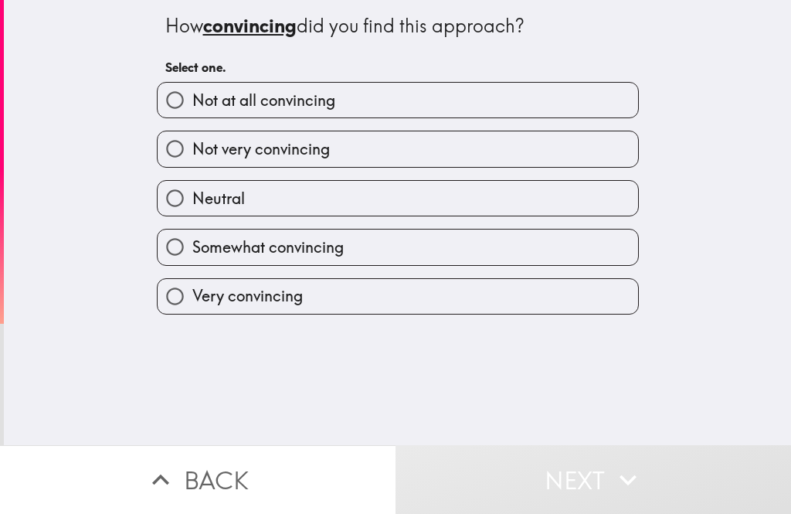
click at [441, 197] on label "Neutral" at bounding box center [398, 198] width 481 height 35
click at [192, 197] on input "Neutral" at bounding box center [175, 198] width 35 height 35
radio input "true"
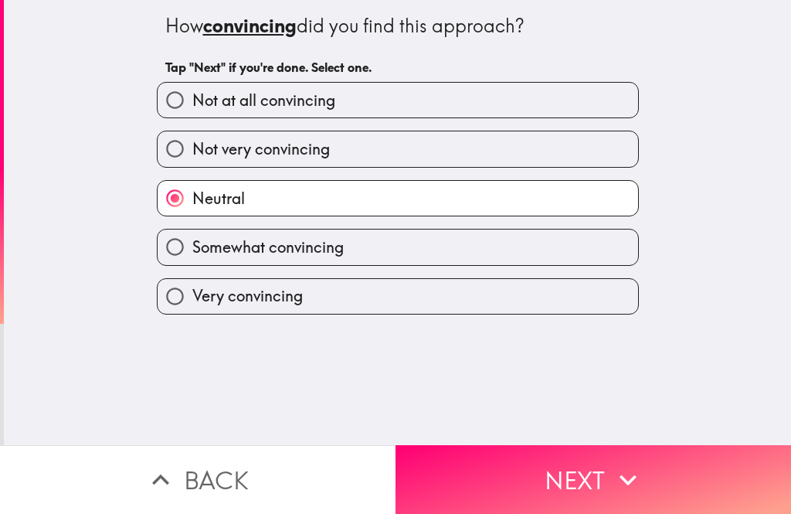
click at [554, 480] on button "Next" at bounding box center [594, 479] width 396 height 69
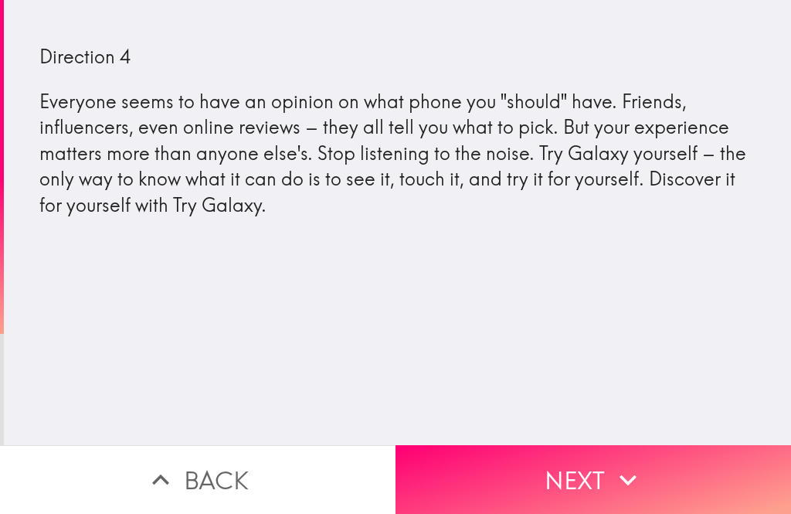
click at [576, 478] on button "Next" at bounding box center [594, 479] width 396 height 69
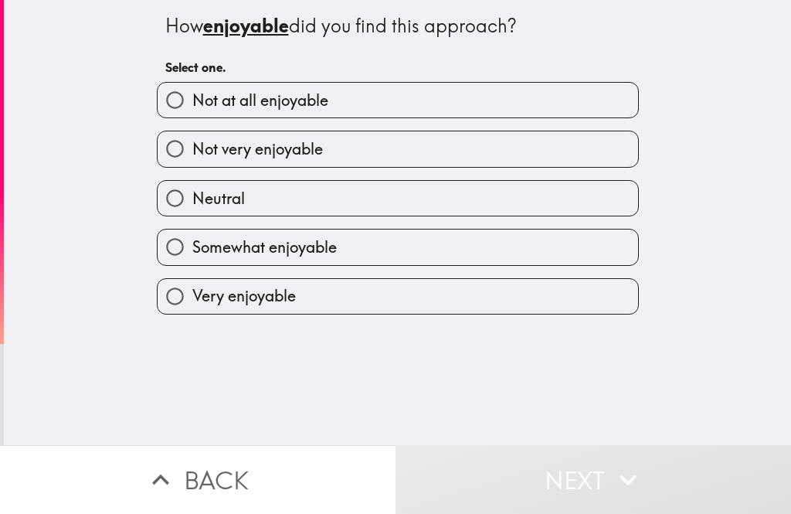
click at [447, 196] on label "Neutral" at bounding box center [398, 198] width 481 height 35
click at [192, 196] on input "Neutral" at bounding box center [175, 198] width 35 height 35
radio input "true"
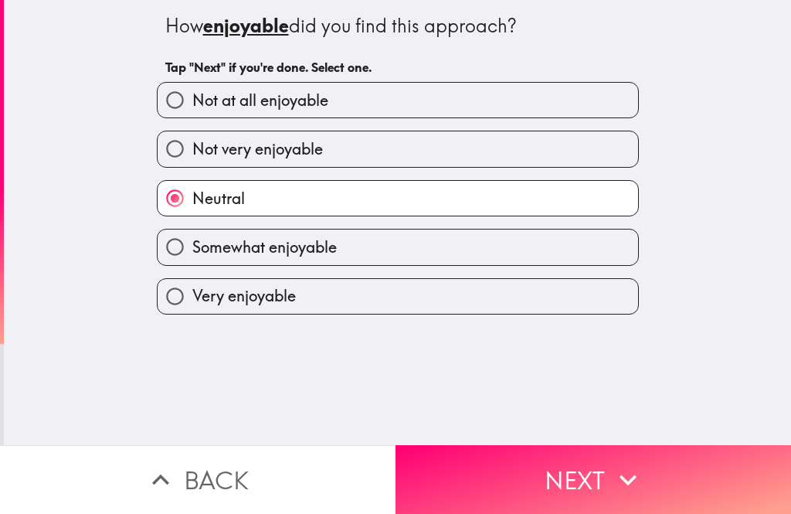
click at [562, 481] on button "Next" at bounding box center [594, 479] width 396 height 69
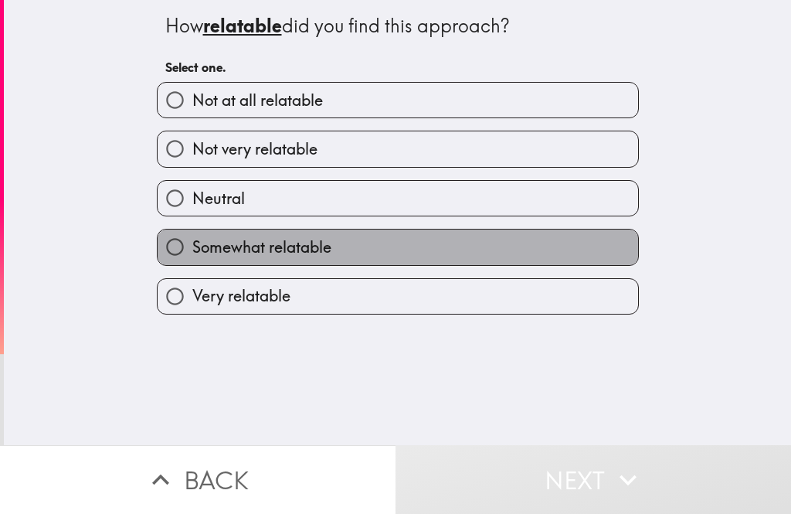
click at [433, 240] on label "Somewhat relatable" at bounding box center [398, 246] width 481 height 35
click at [192, 240] on input "Somewhat relatable" at bounding box center [175, 246] width 35 height 35
radio input "true"
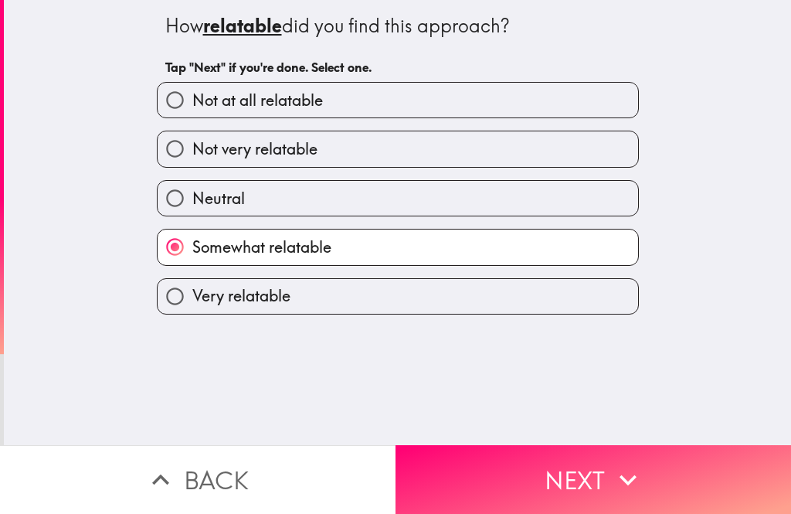
click at [557, 477] on button "Next" at bounding box center [594, 479] width 396 height 69
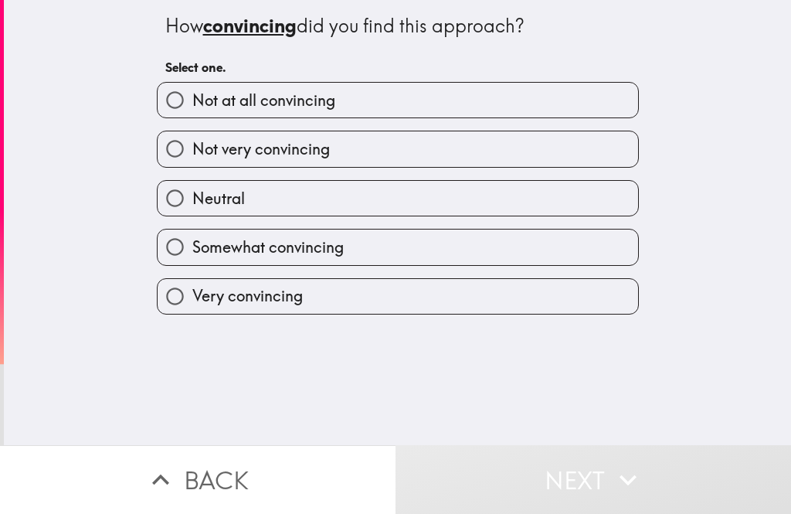
click at [434, 243] on label "Somewhat convincing" at bounding box center [398, 246] width 481 height 35
click at [192, 243] on input "Somewhat convincing" at bounding box center [175, 246] width 35 height 35
radio input "true"
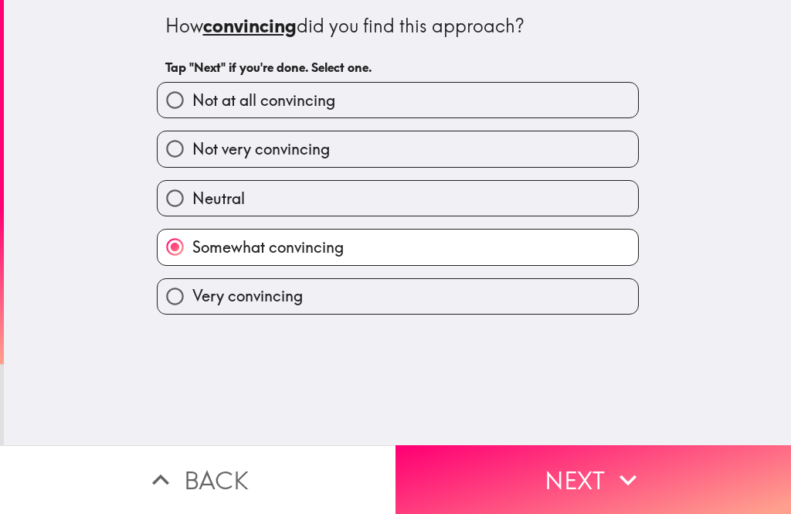
click at [544, 485] on button "Next" at bounding box center [594, 479] width 396 height 69
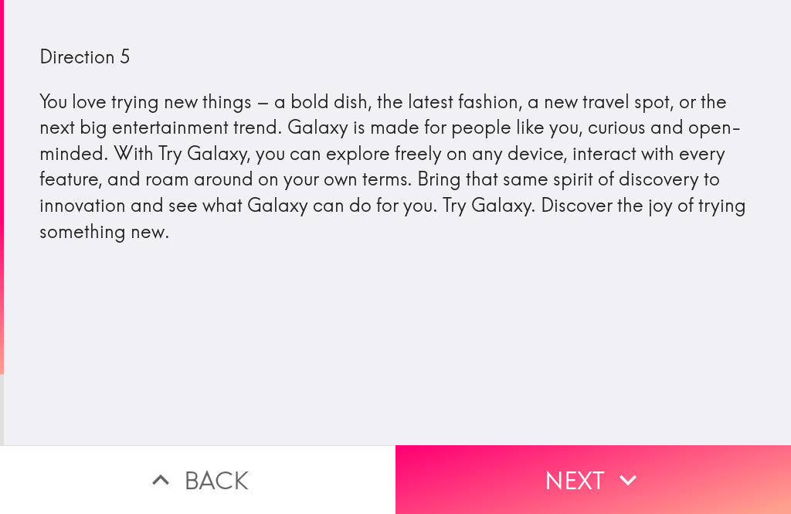
click at [607, 471] on button "Next" at bounding box center [594, 479] width 396 height 69
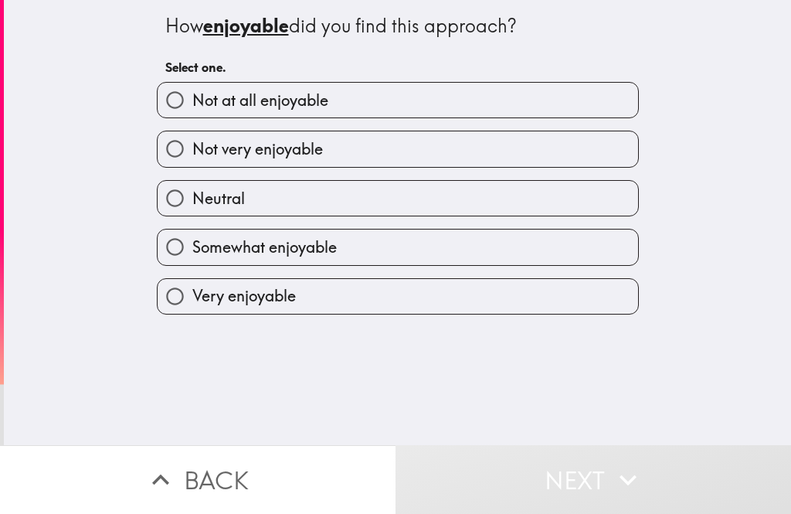
click at [423, 189] on label "Neutral" at bounding box center [398, 198] width 481 height 35
click at [192, 189] on input "Neutral" at bounding box center [175, 198] width 35 height 35
radio input "true"
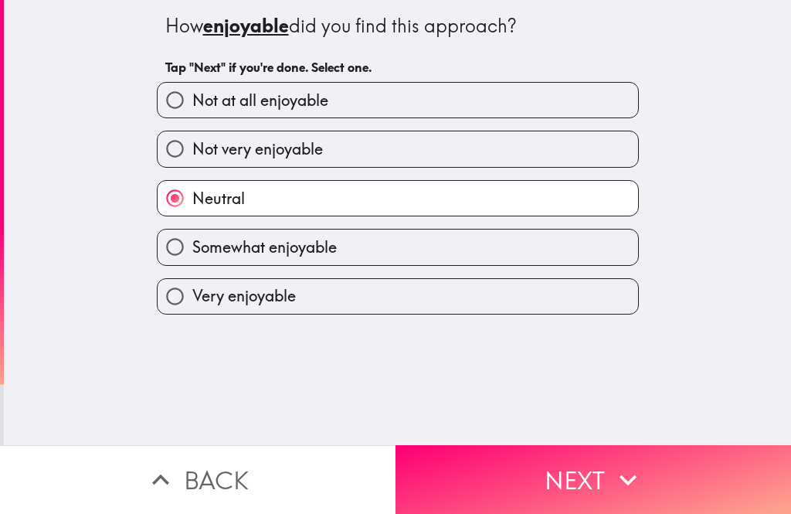
click at [584, 493] on button "Next" at bounding box center [594, 479] width 396 height 69
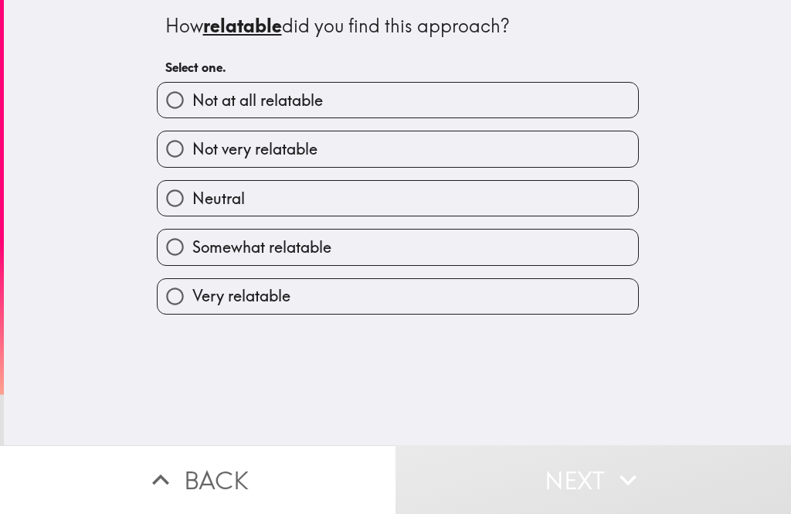
click at [441, 233] on label "Somewhat relatable" at bounding box center [398, 246] width 481 height 35
click at [192, 233] on input "Somewhat relatable" at bounding box center [175, 246] width 35 height 35
radio input "true"
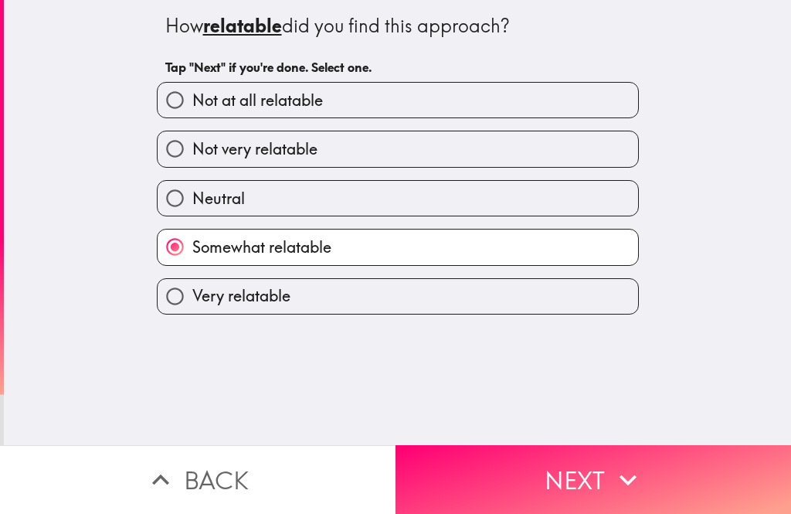
click at [572, 482] on button "Next" at bounding box center [594, 479] width 396 height 69
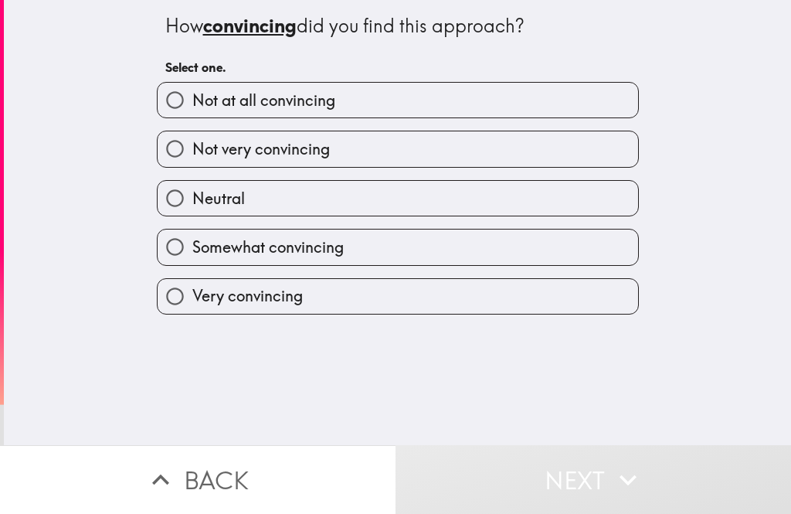
click at [434, 240] on label "Somewhat convincing" at bounding box center [398, 246] width 481 height 35
click at [192, 240] on input "Somewhat convincing" at bounding box center [175, 246] width 35 height 35
radio input "true"
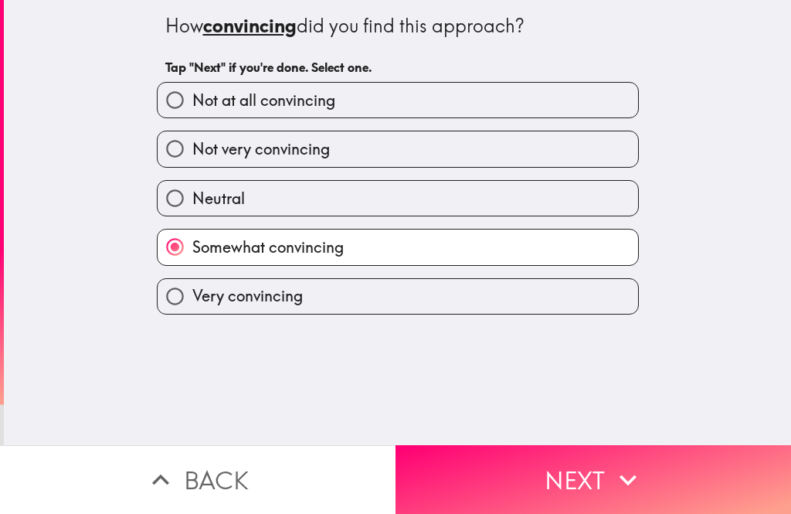
click at [580, 471] on button "Next" at bounding box center [594, 479] width 396 height 69
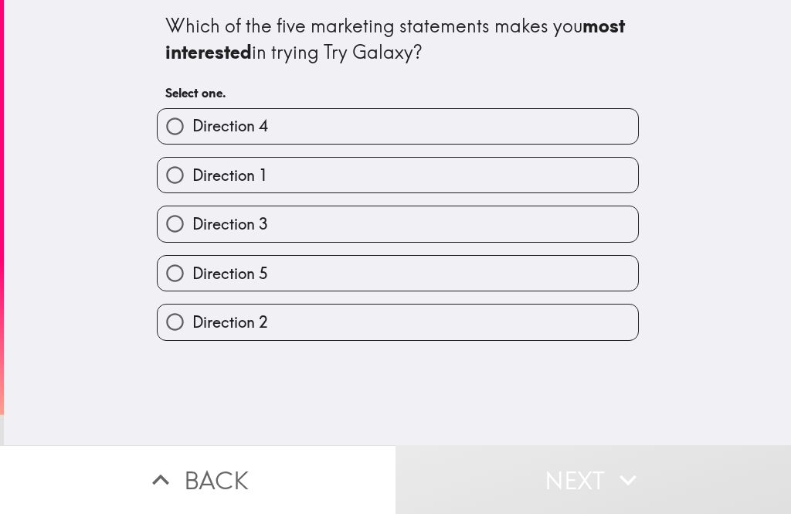
click at [433, 122] on label "Direction 4" at bounding box center [398, 126] width 481 height 35
click at [192, 122] on input "Direction 4" at bounding box center [175, 126] width 35 height 35
radio input "true"
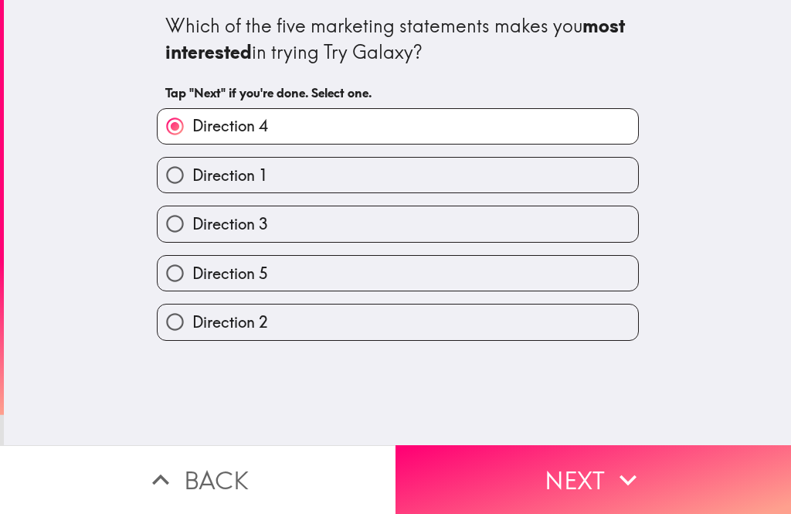
click at [587, 485] on button "Next" at bounding box center [594, 479] width 396 height 69
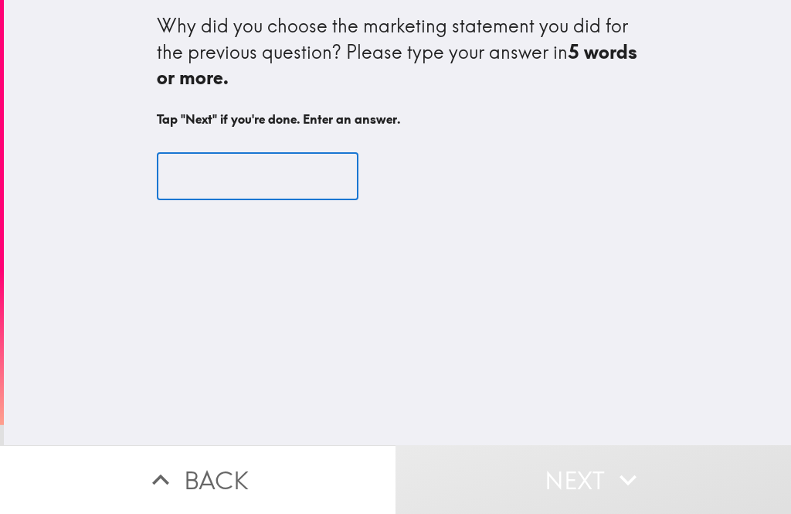
click at [254, 172] on input "text" at bounding box center [258, 176] width 202 height 48
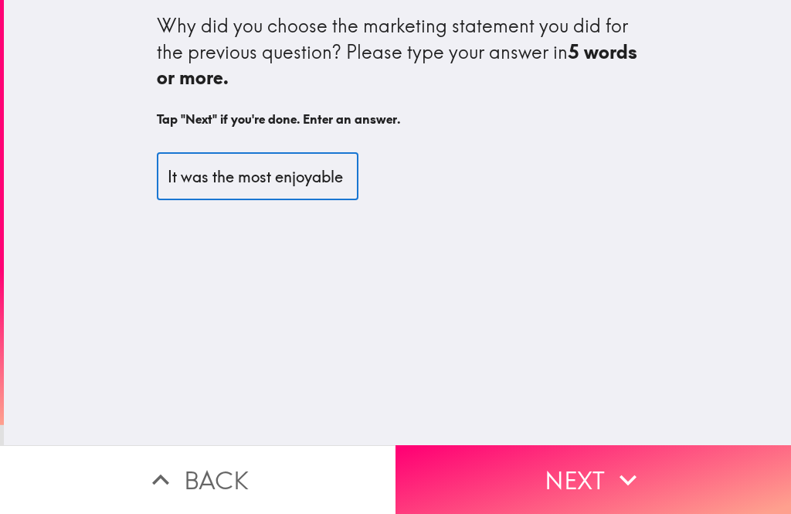
type input "It was the most enjoyable"
click at [602, 469] on button "Next" at bounding box center [594, 479] width 396 height 69
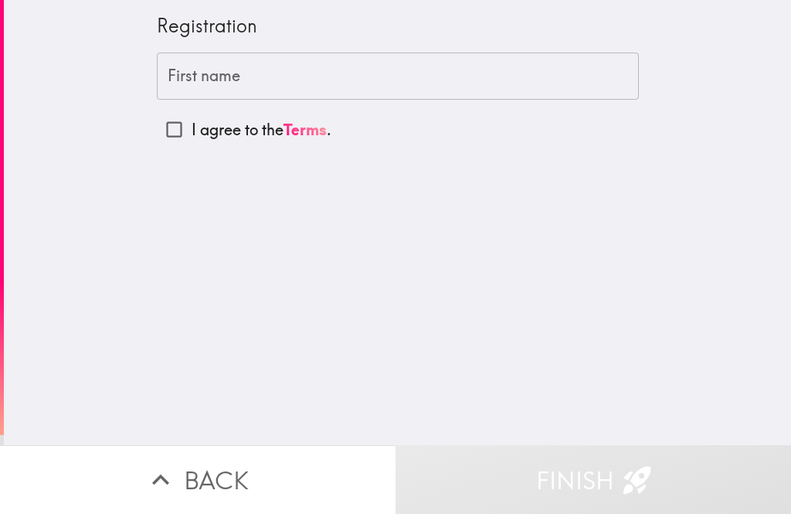
click at [379, 70] on input "First name" at bounding box center [398, 77] width 482 height 48
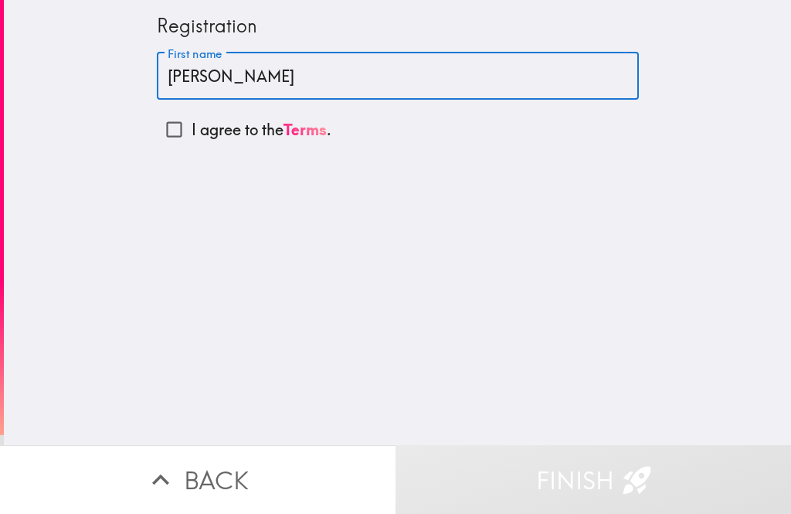
type input "[PERSON_NAME]"
click at [179, 127] on input "I agree to the Terms ." at bounding box center [174, 129] width 35 height 35
checkbox input "true"
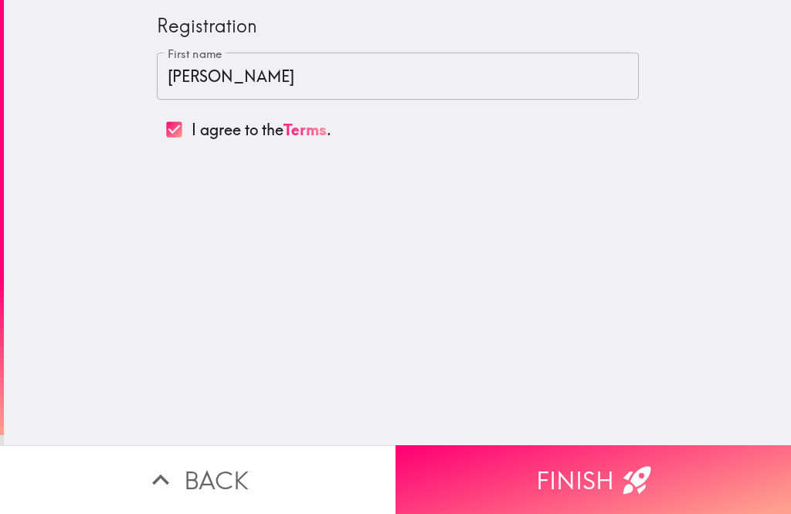
click at [627, 464] on icon "button" at bounding box center [637, 480] width 34 height 34
